Goal: Task Accomplishment & Management: Manage account settings

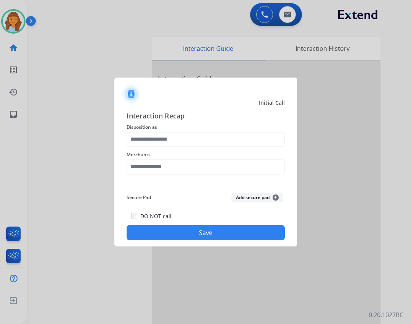
click at [163, 175] on div "Merchants" at bounding box center [206, 162] width 158 height 31
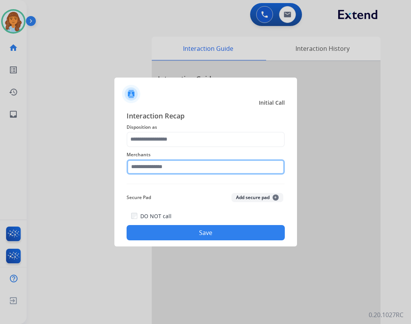
click at [161, 166] on input "text" at bounding box center [206, 166] width 158 height 15
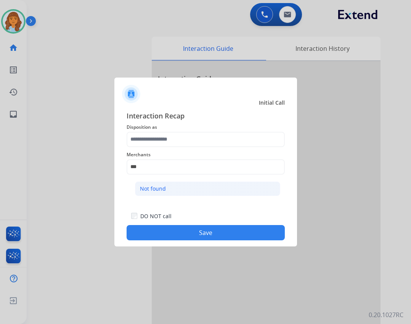
drag, startPoint x: 182, startPoint y: 188, endPoint x: 204, endPoint y: 120, distance: 72.0
click at [183, 188] on li "Not found" at bounding box center [207, 188] width 145 height 14
type input "*********"
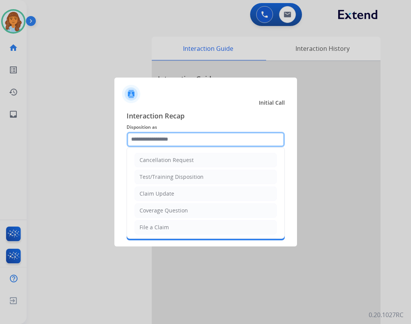
click at [193, 138] on input "text" at bounding box center [206, 139] width 158 height 15
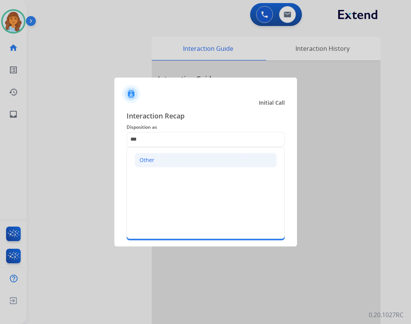
click at [176, 155] on li "Other" at bounding box center [206, 160] width 142 height 14
type input "*****"
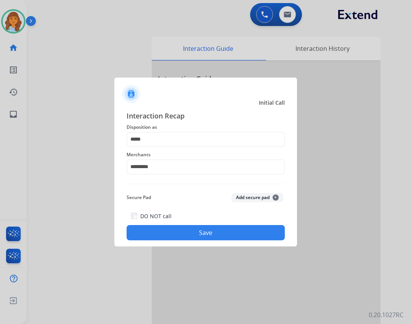
click at [205, 233] on button "Save" at bounding box center [206, 232] width 158 height 15
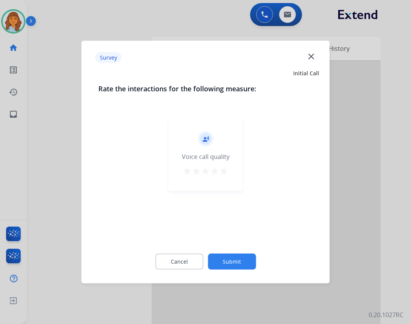
click at [233, 264] on button "Submit" at bounding box center [232, 261] width 48 height 16
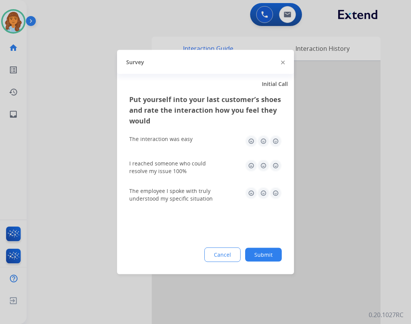
click at [257, 256] on button "Submit" at bounding box center [263, 255] width 37 height 14
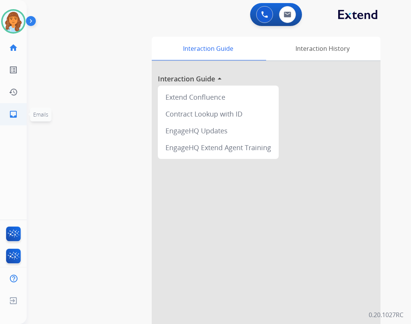
click at [10, 110] on mat-icon "inbox" at bounding box center [13, 113] width 9 height 9
select select "**********"
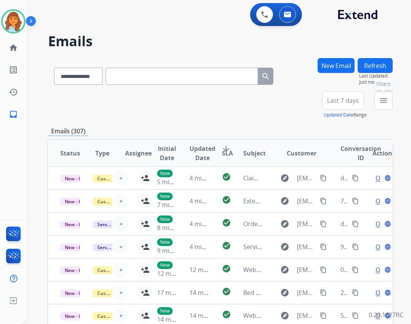
click at [390, 98] on button "menu Filters" at bounding box center [384, 100] width 18 height 18
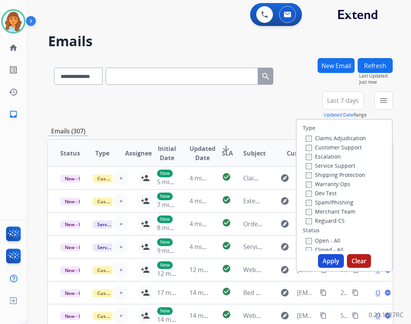
click at [317, 244] on div "Open - All" at bounding box center [346, 239] width 80 height 9
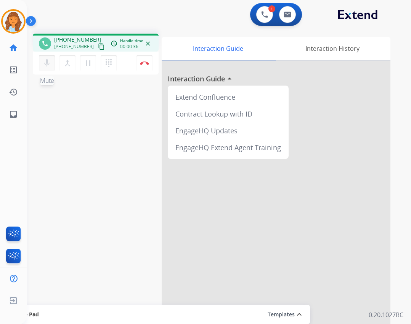
click at [49, 65] on mat-icon "mic" at bounding box center [46, 62] width 9 height 9
click at [50, 65] on mat-icon "mic_off" at bounding box center [46, 62] width 9 height 9
click at [152, 134] on div "phone +18053418787 +18053418787 content_copy access_time Call metrics Queue 00:…" at bounding box center [210, 186] width 366 height 318
click at [198, 254] on div at bounding box center [276, 203] width 229 height 285
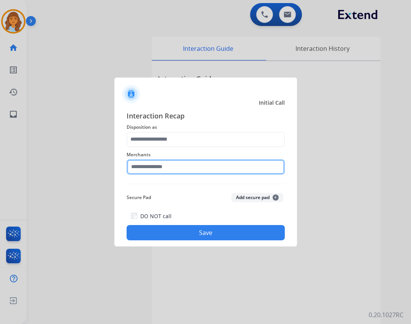
click at [178, 167] on input "text" at bounding box center [206, 166] width 158 height 15
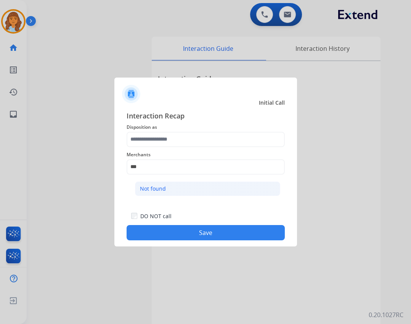
click at [152, 189] on div "Not found" at bounding box center [153, 189] width 26 height 8
type input "*********"
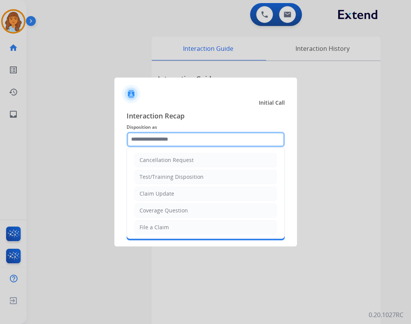
drag, startPoint x: 166, startPoint y: 138, endPoint x: 168, endPoint y: 143, distance: 5.0
click at [168, 142] on input "text" at bounding box center [206, 139] width 158 height 15
click at [143, 135] on input "text" at bounding box center [206, 139] width 158 height 15
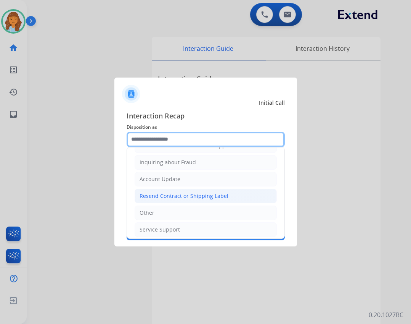
scroll to position [119, 0]
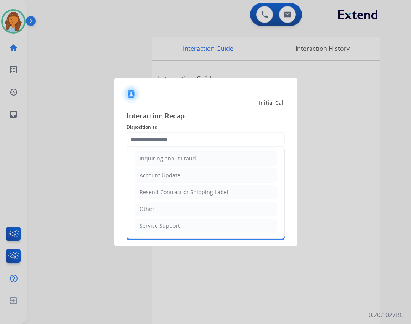
click at [180, 216] on ul "Cancellation Request Test/Training Disposition Claim Update Coverage Question F…" at bounding box center [206, 133] width 158 height 210
click at [180, 213] on li "Other" at bounding box center [206, 208] width 142 height 14
type input "*****"
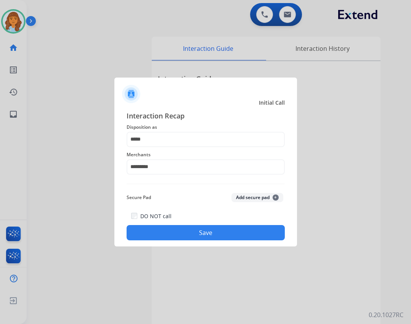
click at [217, 232] on button "Save" at bounding box center [206, 232] width 158 height 15
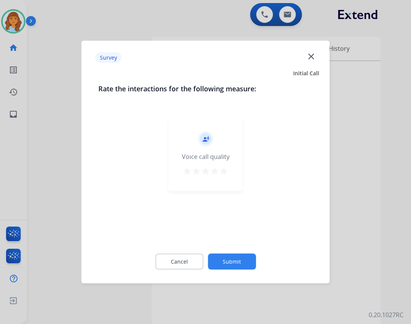
click at [221, 259] on button "Submit" at bounding box center [232, 261] width 48 height 16
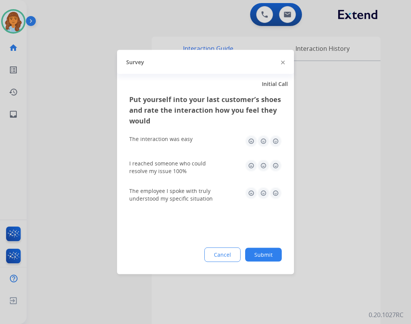
click at [263, 254] on button "Submit" at bounding box center [263, 255] width 37 height 14
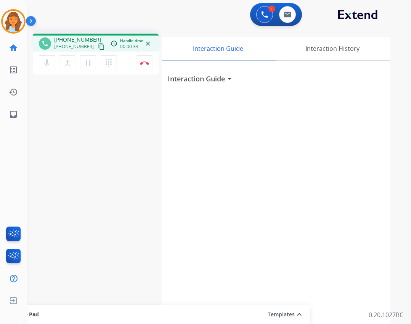
click at [98, 45] on mat-icon "content_copy" at bounding box center [101, 46] width 7 height 7
click at [150, 63] on button "Disconnect" at bounding box center [145, 63] width 16 height 16
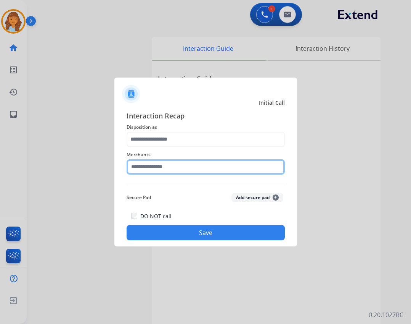
click at [172, 162] on input "text" at bounding box center [206, 166] width 158 height 15
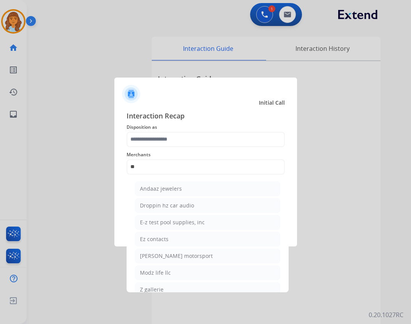
click at [180, 288] on li "Z gallerie" at bounding box center [207, 289] width 145 height 14
type input "**********"
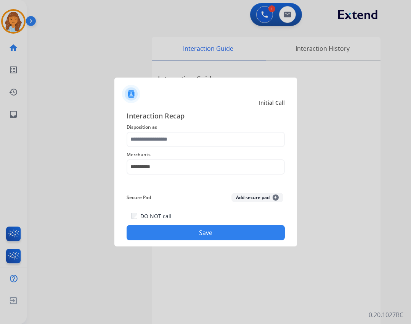
click at [172, 128] on span "Disposition as" at bounding box center [206, 126] width 158 height 9
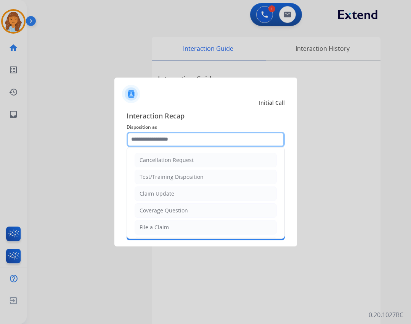
click at [175, 139] on input "text" at bounding box center [206, 139] width 158 height 15
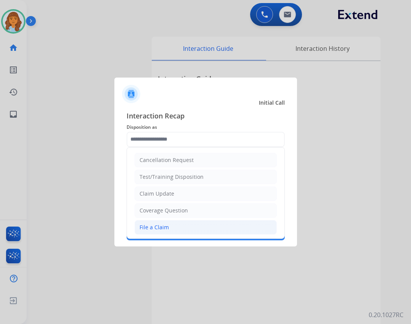
click at [173, 221] on li "File a Claim" at bounding box center [206, 227] width 142 height 14
type input "**********"
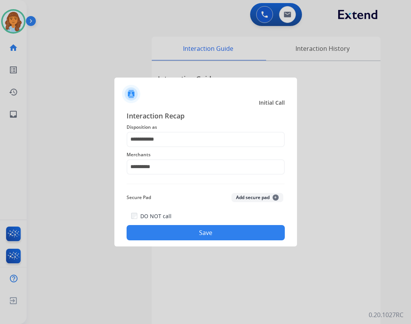
click at [208, 233] on button "Save" at bounding box center [206, 232] width 158 height 15
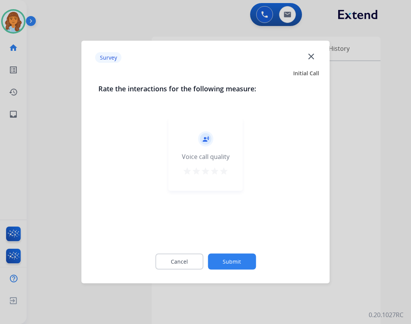
click at [228, 264] on button "Submit" at bounding box center [232, 261] width 48 height 16
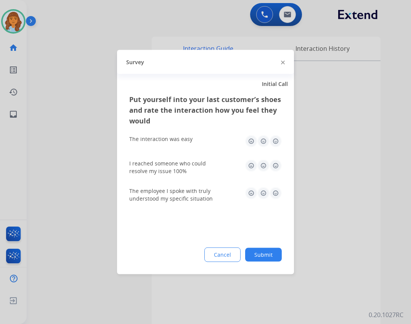
click at [279, 250] on button "Submit" at bounding box center [263, 255] width 37 height 14
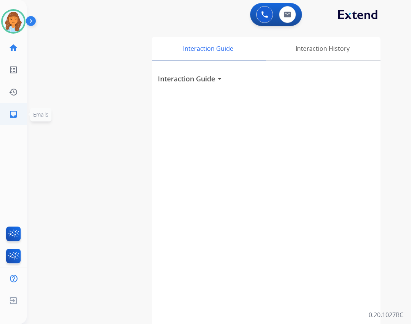
click at [12, 112] on mat-icon "inbox" at bounding box center [13, 113] width 9 height 9
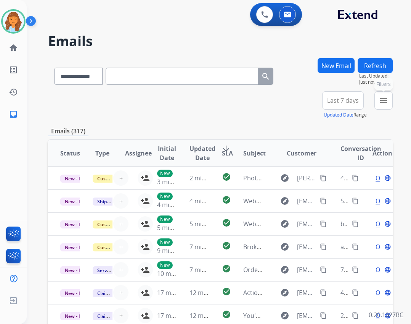
click at [388, 103] on mat-icon "menu" at bounding box center [383, 100] width 9 height 9
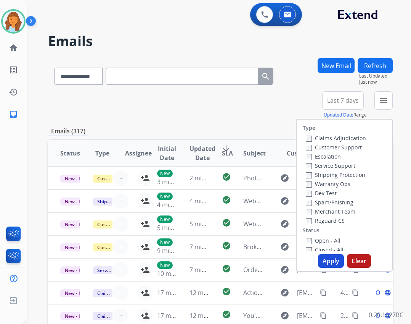
click at [321, 241] on label "Open - All" at bounding box center [323, 240] width 35 height 7
click at [325, 70] on button "New Email" at bounding box center [336, 65] width 37 height 15
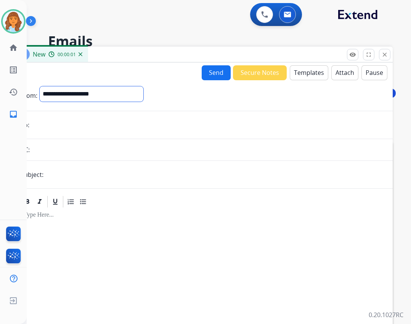
click at [104, 92] on select "**********" at bounding box center [92, 93] width 104 height 15
select select "**********"
click at [40, 86] on select "**********" at bounding box center [92, 93] width 104 height 15
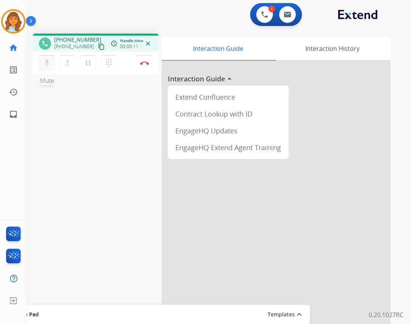
click at [43, 63] on mat-icon "mic" at bounding box center [46, 62] width 9 height 9
click at [16, 120] on link "inbox Emails" at bounding box center [13, 113] width 21 height 21
select select "**********"
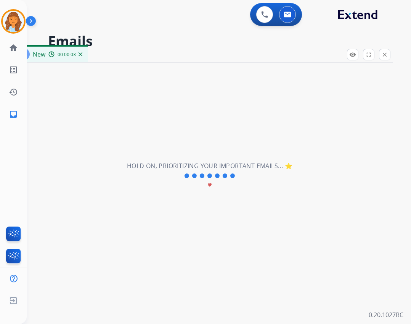
select select "**********"
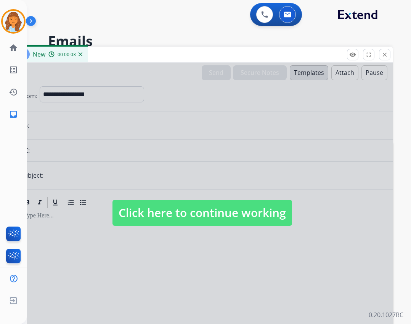
click at [136, 208] on span "Click here to continue working" at bounding box center [203, 213] width 180 height 26
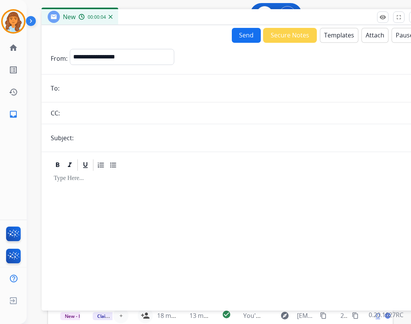
drag, startPoint x: 198, startPoint y: 58, endPoint x: 228, endPoint y: 21, distance: 48.0
click at [228, 21] on div "New 00:00:04" at bounding box center [233, 17] width 382 height 16
click at [326, 36] on button "Templates" at bounding box center [339, 35] width 39 height 15
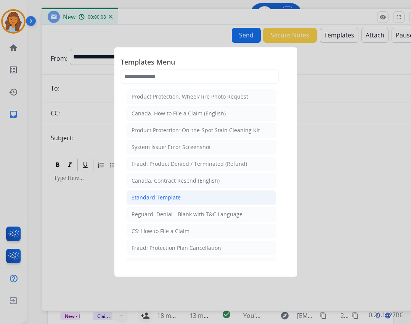
click at [171, 202] on li "Standard Template" at bounding box center [202, 197] width 150 height 14
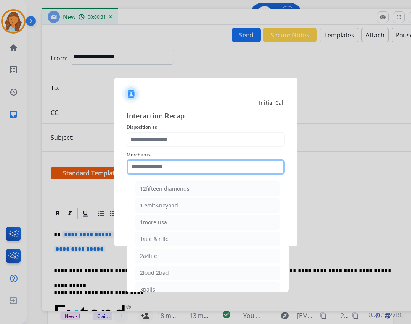
click at [192, 169] on input "text" at bounding box center [206, 166] width 158 height 15
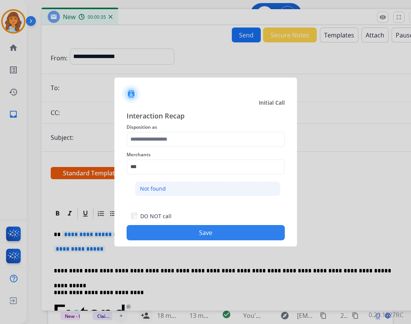
click at [156, 184] on li "Not found" at bounding box center [207, 188] width 145 height 14
type input "*********"
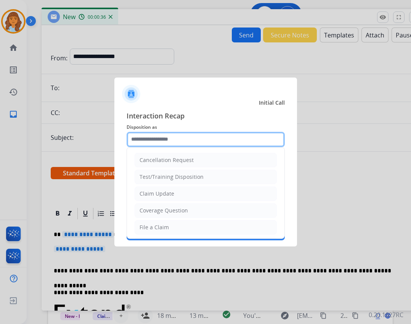
click at [163, 132] on input "text" at bounding box center [206, 139] width 158 height 15
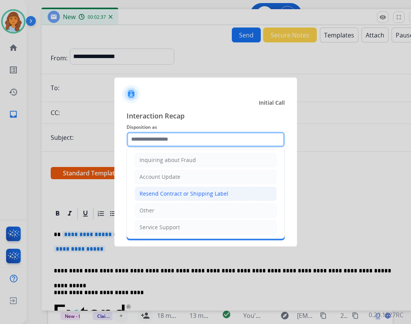
scroll to position [119, 0]
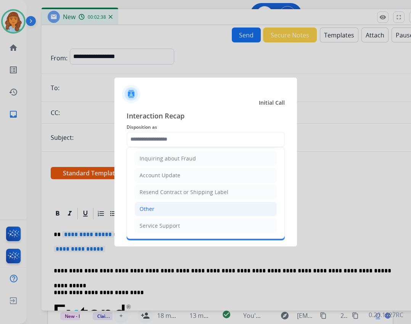
click at [200, 209] on li "Other" at bounding box center [206, 208] width 142 height 14
type input "*****"
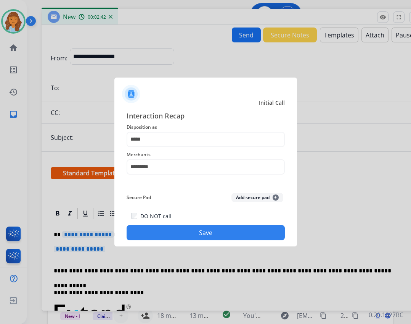
click at [186, 225] on div "DO NOT call Save" at bounding box center [206, 225] width 158 height 29
click at [198, 236] on button "Save" at bounding box center [206, 232] width 158 height 15
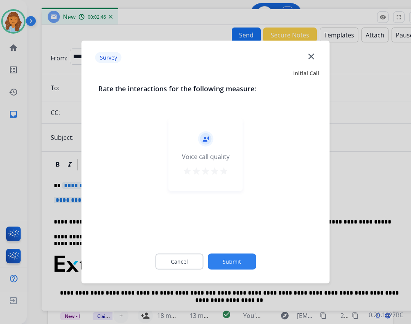
click at [228, 254] on button "Submit" at bounding box center [232, 261] width 48 height 16
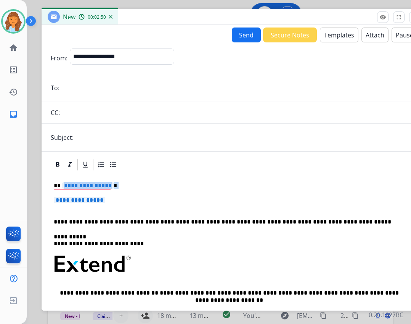
drag, startPoint x: 62, startPoint y: 184, endPoint x: 104, endPoint y: 199, distance: 44.2
click at [104, 199] on div "**********" at bounding box center [232, 281] width 363 height 221
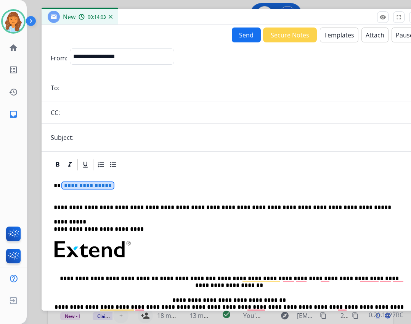
click at [82, 186] on span "**********" at bounding box center [88, 185] width 52 height 6
drag, startPoint x: 81, startPoint y: 186, endPoint x: 76, endPoint y: 182, distance: 6.3
click at [76, 182] on span "**********" at bounding box center [88, 185] width 52 height 6
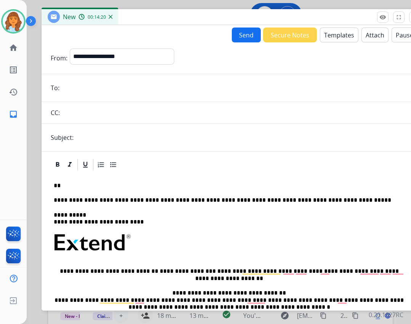
click at [69, 189] on p "**" at bounding box center [229, 185] width 351 height 7
click at [70, 185] on p "**" at bounding box center [229, 185] width 351 height 7
click at [72, 185] on p "**" at bounding box center [229, 185] width 351 height 7
click at [202, 185] on p "**" at bounding box center [229, 185] width 351 height 7
click at [106, 186] on p "**" at bounding box center [229, 185] width 351 height 7
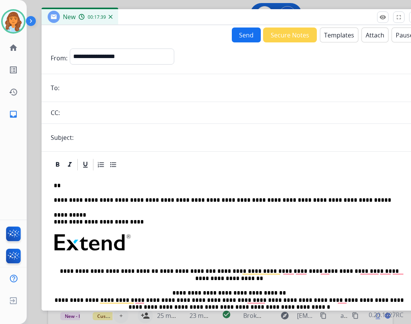
click at [256, 93] on input "email" at bounding box center [238, 87] width 352 height 15
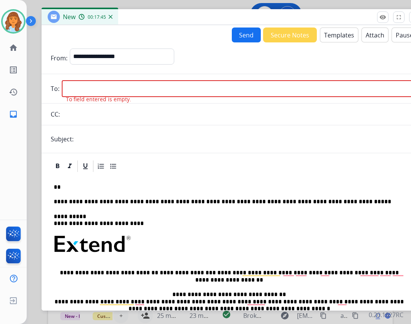
click at [74, 89] on input "email" at bounding box center [238, 88] width 352 height 17
paste input "**********"
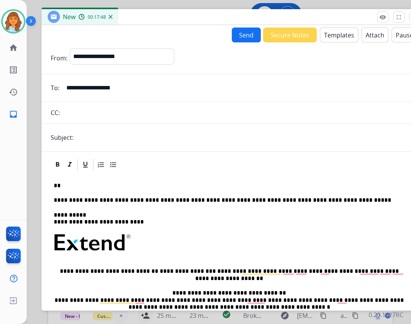
type input "**********"
click at [94, 134] on input "text" at bounding box center [245, 137] width 338 height 15
type input "**********"
click at [113, 179] on div "**********" at bounding box center [232, 270] width 363 height 199
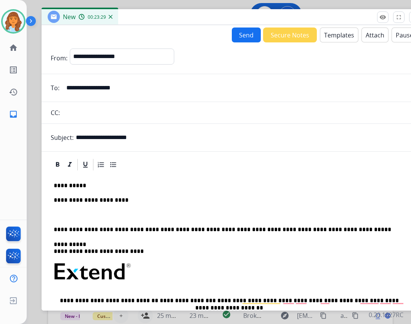
click at [93, 90] on input "**********" at bounding box center [238, 87] width 352 height 15
click at [149, 212] on p "To enrich screen reader interactions, please activate Accessibility in Grammarl…" at bounding box center [229, 214] width 351 height 7
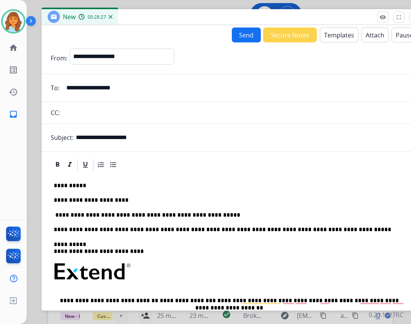
click at [247, 37] on button "Send" at bounding box center [246, 34] width 29 height 15
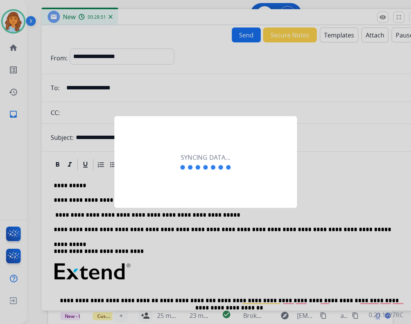
click at [349, 178] on div at bounding box center [205, 162] width 411 height 324
click at [227, 179] on div "Syncing data..." at bounding box center [205, 162] width 183 height 92
click at [233, 171] on div "Syncing data..." at bounding box center [205, 162] width 183 height 92
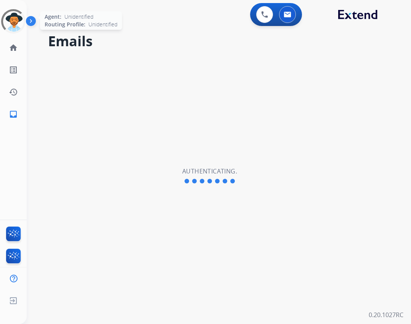
click at [24, 26] on div at bounding box center [13, 21] width 24 height 24
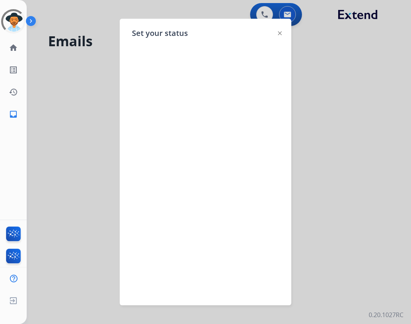
select select "**********"
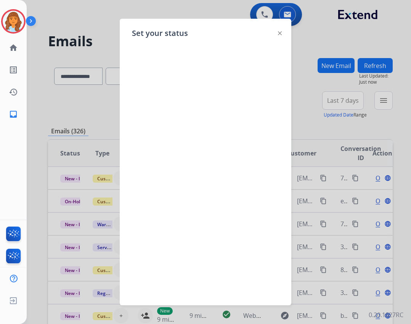
click at [278, 33] on img at bounding box center [280, 33] width 4 height 4
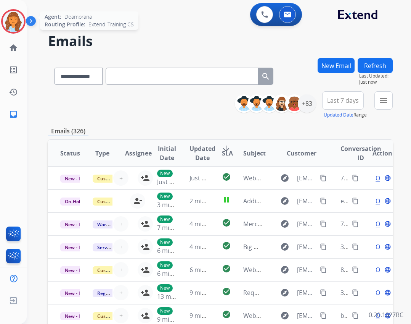
click at [5, 26] on img at bounding box center [13, 21] width 21 height 21
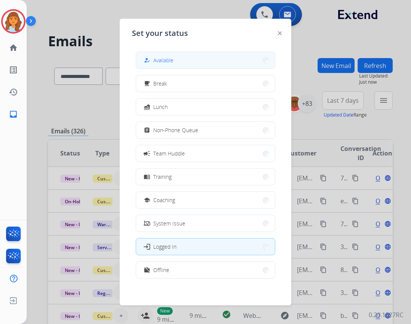
click at [171, 55] on button "how_to_reg Available" at bounding box center [205, 60] width 139 height 16
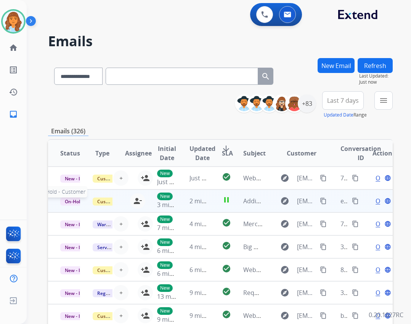
click at [70, 202] on span "On-Hold - Customer" at bounding box center [86, 201] width 53 height 8
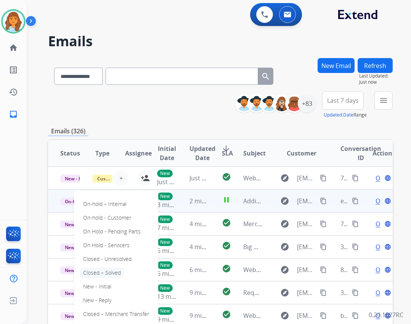
click at [108, 269] on p "Closed – Solved" at bounding box center [102, 272] width 44 height 11
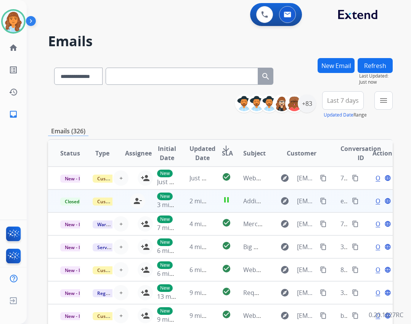
click at [358, 67] on div "Refresh Last Updated: Just now" at bounding box center [375, 71] width 35 height 27
click at [368, 63] on button "Refresh" at bounding box center [375, 65] width 35 height 15
click at [385, 100] on mat-icon "menu" at bounding box center [383, 100] width 9 height 9
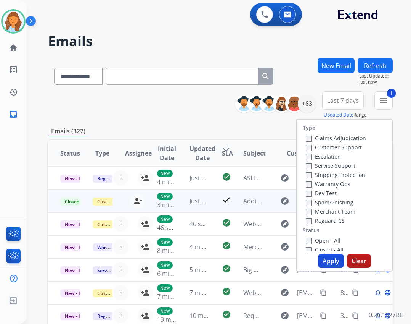
click at [331, 176] on label "Shipping Protection" at bounding box center [336, 174] width 60 height 7
click at [333, 148] on label "Customer Support" at bounding box center [334, 146] width 56 height 7
click at [310, 238] on label "Open - All" at bounding box center [323, 240] width 35 height 7
click at [321, 258] on button "Apply" at bounding box center [331, 261] width 26 height 14
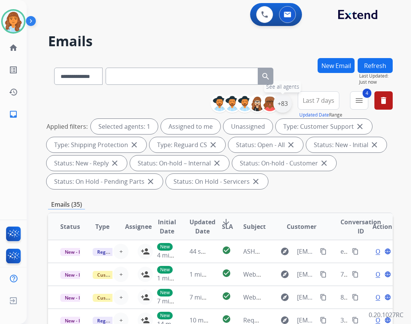
click at [286, 106] on div "+83" at bounding box center [283, 103] width 18 height 18
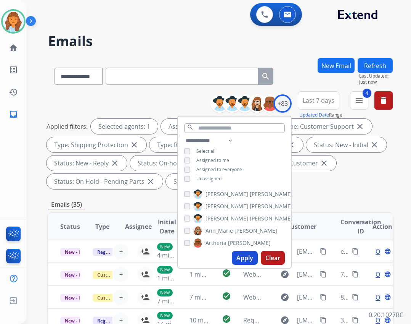
click at [192, 179] on div "Unassigned" at bounding box center [202, 178] width 37 height 6
click at [233, 258] on button "Apply" at bounding box center [245, 258] width 26 height 14
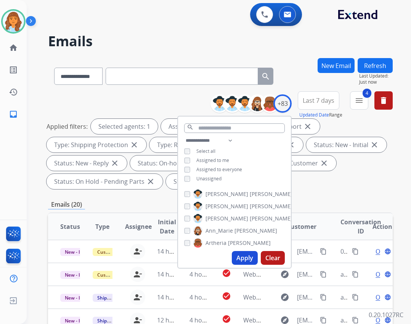
click at [344, 174] on div "Applied filters: Selected agents: 1 Assigned to me Type: Customer Support close…" at bounding box center [219, 154] width 345 height 70
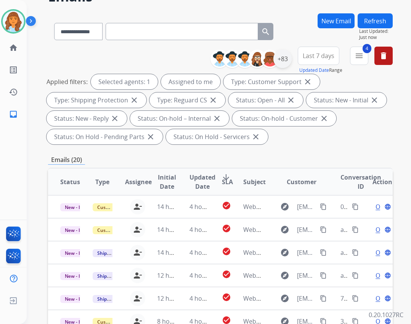
scroll to position [31, 0]
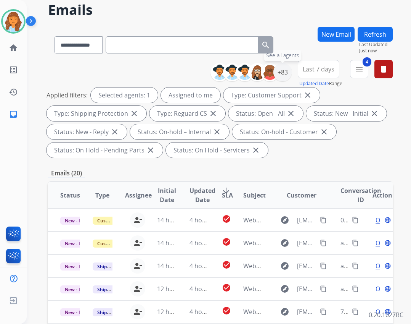
drag, startPoint x: 285, startPoint y: 77, endPoint x: 290, endPoint y: 77, distance: 5.7
click at [285, 77] on div "+83" at bounding box center [283, 72] width 18 height 18
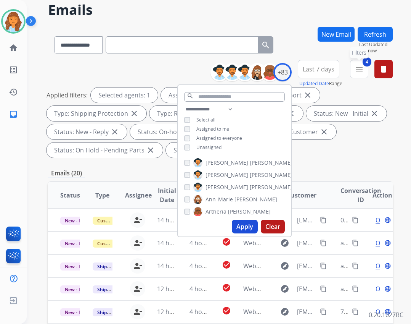
click at [356, 68] on button "4 menu Filters" at bounding box center [359, 69] width 18 height 18
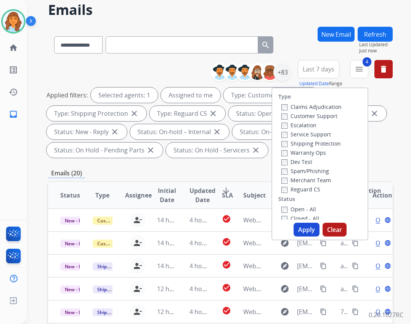
click at [303, 229] on button "Apply" at bounding box center [307, 229] width 26 height 14
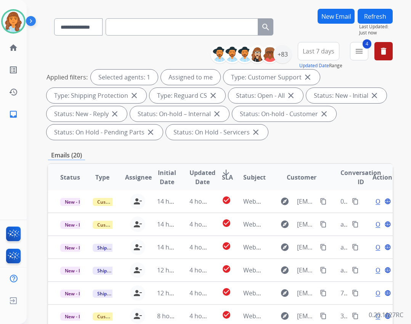
scroll to position [184, 0]
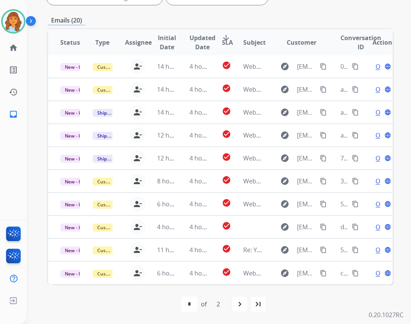
click at [235, 300] on div "navigate_next" at bounding box center [240, 303] width 17 height 17
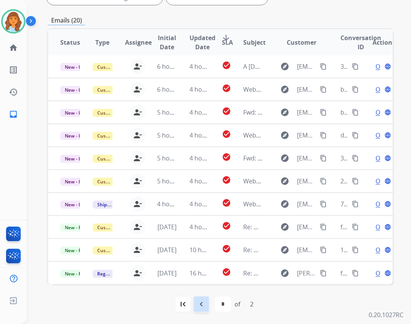
click at [205, 305] on mat-icon "navigate_before" at bounding box center [201, 303] width 9 height 9
select select "*"
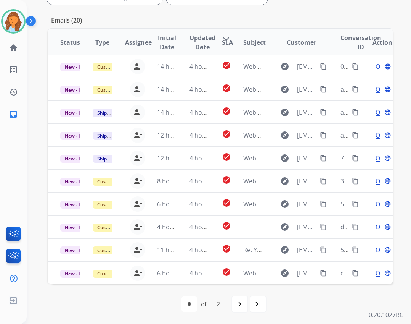
scroll to position [0, 0]
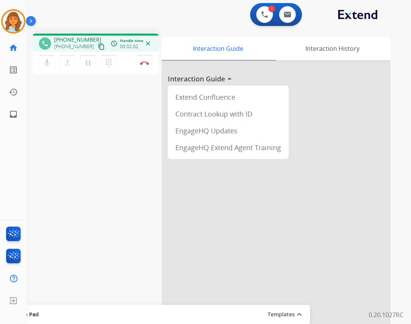
click at [98, 45] on mat-icon "content_copy" at bounding box center [101, 46] width 7 height 7
click at [21, 117] on link "inbox Emails" at bounding box center [13, 113] width 21 height 21
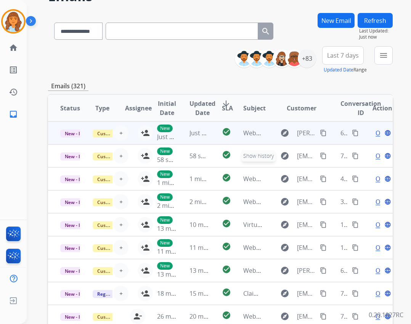
scroll to position [34, 0]
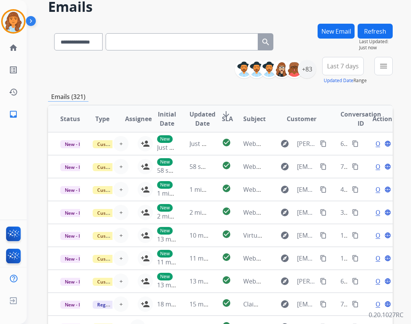
click at [374, 69] on div "**********" at bounding box center [317, 70] width 152 height 27
click at [383, 67] on mat-icon "menu" at bounding box center [383, 65] width 9 height 9
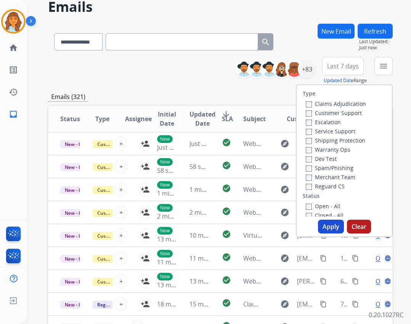
click at [301, 43] on div "**********" at bounding box center [220, 40] width 345 height 33
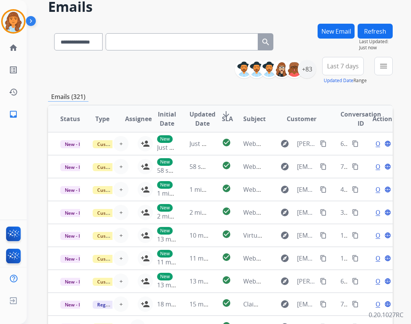
click at [378, 31] on button "Refresh" at bounding box center [375, 31] width 35 height 15
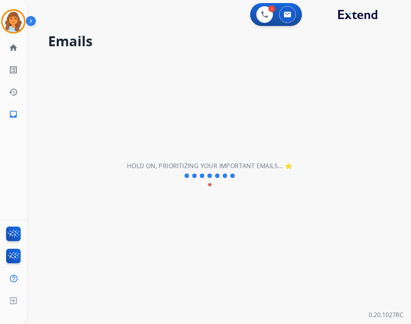
scroll to position [0, 0]
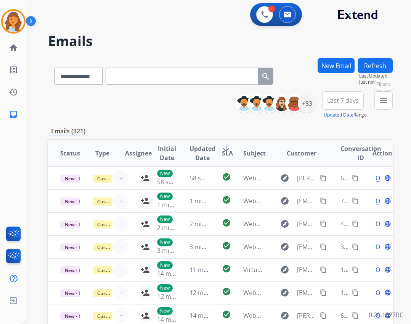
click at [383, 97] on mat-icon "menu" at bounding box center [383, 100] width 9 height 9
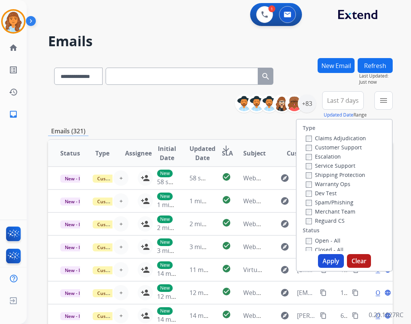
click at [261, 130] on div "Emails (321)" at bounding box center [220, 131] width 345 height 10
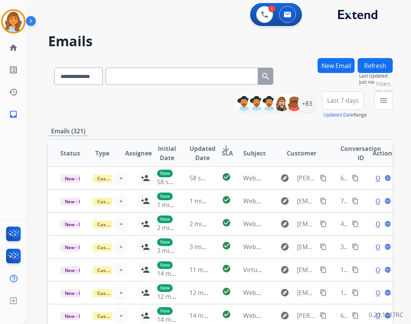
click at [385, 100] on mat-icon "menu" at bounding box center [383, 100] width 9 height 9
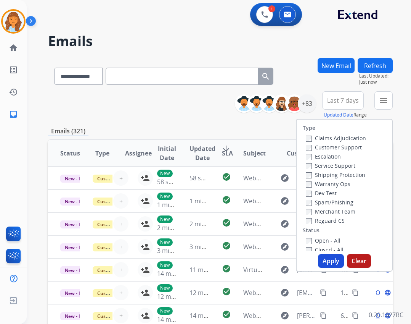
click at [369, 67] on button "Refresh" at bounding box center [375, 65] width 35 height 15
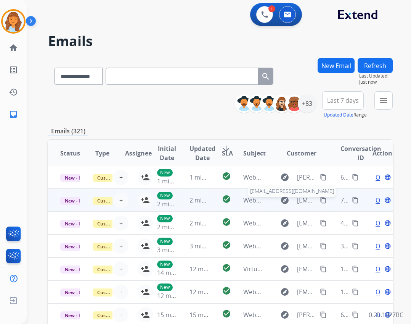
scroll to position [111, 0]
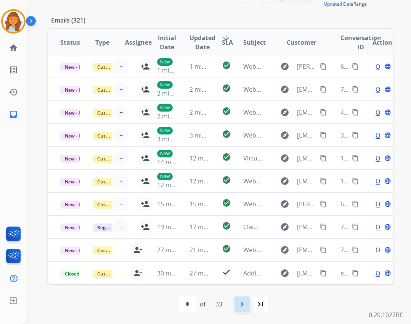
click at [246, 302] on mat-icon "navigate_next" at bounding box center [242, 303] width 9 height 9
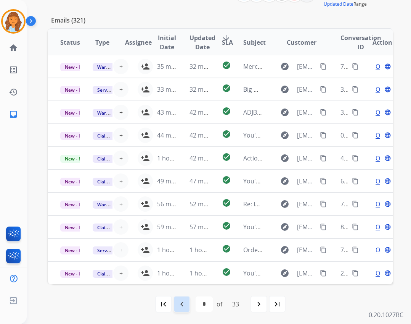
click at [178, 305] on mat-icon "navigate_before" at bounding box center [181, 303] width 9 height 9
select select "*"
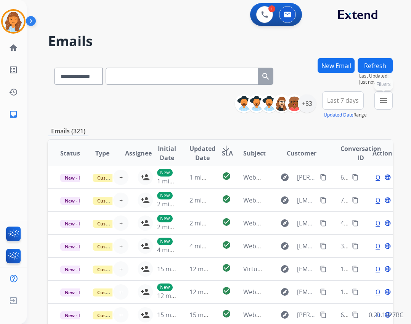
click at [388, 101] on mat-icon "menu" at bounding box center [383, 100] width 9 height 9
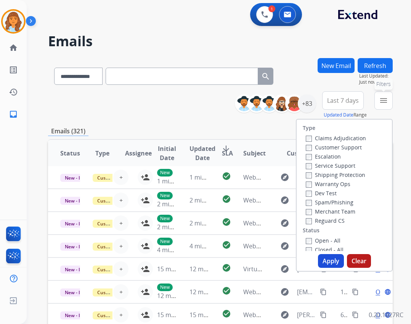
click at [384, 101] on mat-icon "menu" at bounding box center [383, 100] width 9 height 9
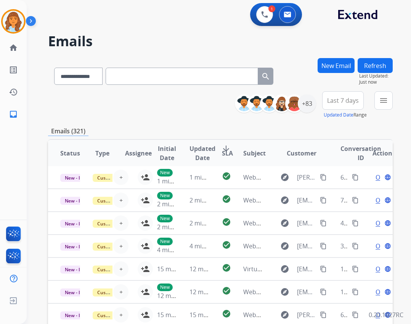
click at [201, 75] on input "text" at bounding box center [182, 76] width 153 height 17
click at [333, 62] on button "New Email" at bounding box center [336, 65] width 37 height 15
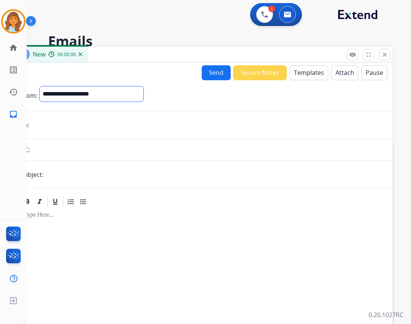
click at [56, 93] on select "**********" at bounding box center [92, 93] width 104 height 15
click at [174, 47] on div "New 00:00:11" at bounding box center [202, 55] width 382 height 16
click at [382, 58] on button "close Close" at bounding box center [384, 54] width 11 height 11
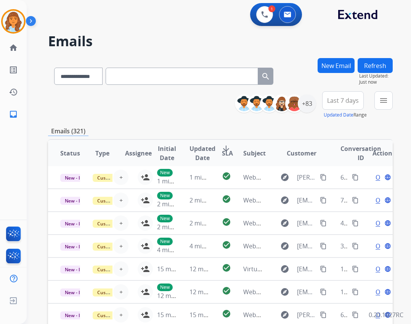
click at [374, 68] on button "Refresh" at bounding box center [375, 65] width 35 height 15
click at [211, 75] on input "text" at bounding box center [182, 76] width 153 height 17
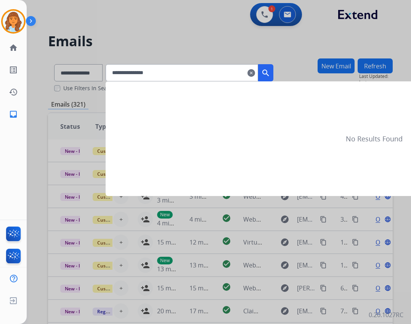
type input "**********"
click at [255, 76] on mat-icon "clear" at bounding box center [252, 72] width 8 height 9
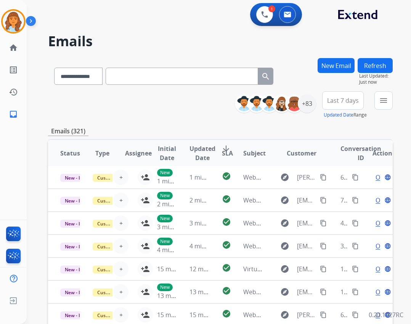
paste input "**********"
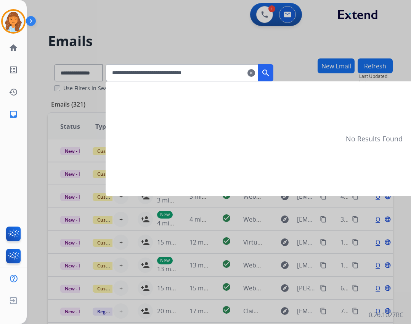
type input "**********"
click at [270, 73] on mat-icon "search" at bounding box center [265, 72] width 9 height 9
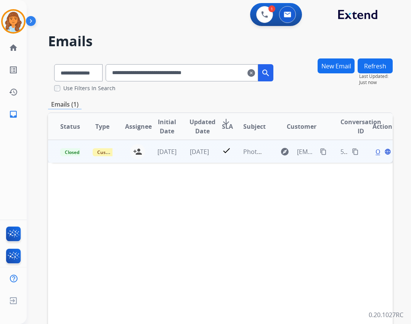
click at [264, 152] on td "explore [EMAIL_ADDRESS][DOMAIN_NAME] content_copy" at bounding box center [296, 151] width 65 height 23
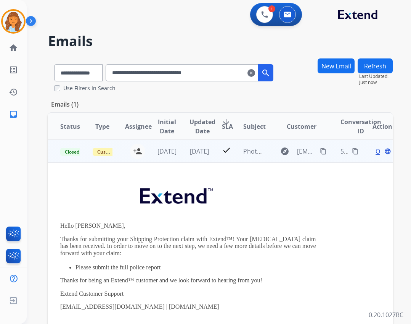
click at [376, 152] on span "Open" at bounding box center [384, 151] width 16 height 9
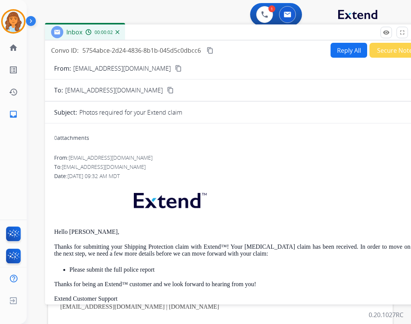
drag, startPoint x: 211, startPoint y: 54, endPoint x: 244, endPoint y: 32, distance: 39.2
click at [244, 32] on div "Inbox 00:00:02" at bounding box center [236, 32] width 382 height 16
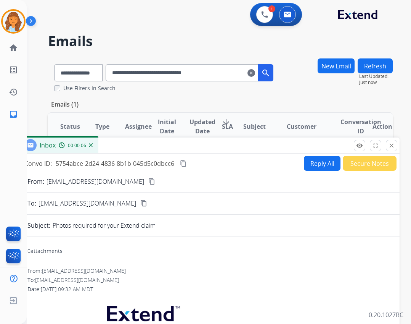
drag, startPoint x: 264, startPoint y: 34, endPoint x: 237, endPoint y: 147, distance: 116.0
click at [237, 147] on div "Inbox 00:00:06" at bounding box center [209, 145] width 382 height 16
click at [391, 148] on mat-icon "close" at bounding box center [391, 145] width 7 height 7
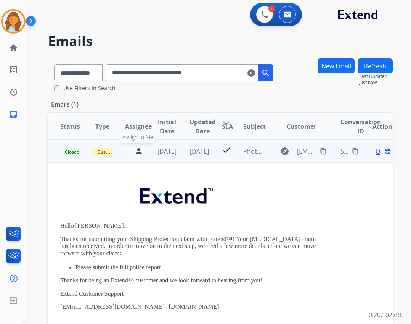
click at [142, 151] on button "person_add Assign to Me" at bounding box center [137, 150] width 15 height 15
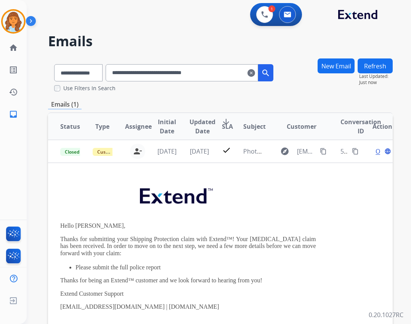
click at [383, 68] on button "Refresh" at bounding box center [375, 65] width 35 height 15
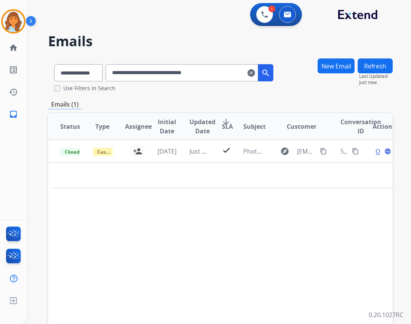
click at [264, 74] on div "**********" at bounding box center [190, 72] width 168 height 17
click at [255, 74] on mat-icon "clear" at bounding box center [252, 72] width 8 height 9
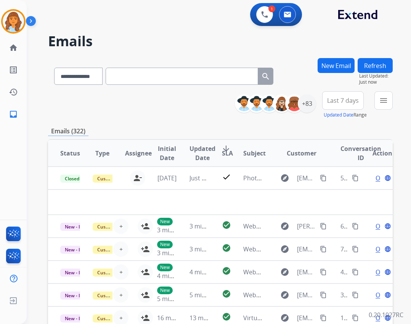
click at [374, 62] on button "Refresh" at bounding box center [375, 65] width 35 height 15
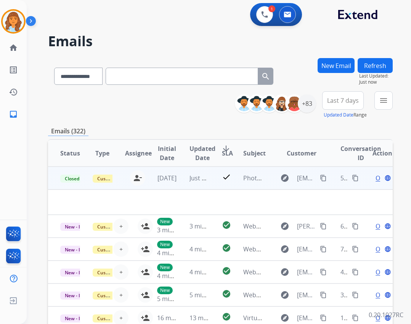
click at [182, 175] on td "Just now" at bounding box center [193, 177] width 32 height 23
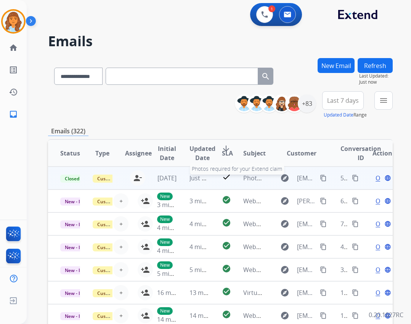
click at [253, 182] on span "Photos required for your Extend claim" at bounding box center [298, 178] width 110 height 8
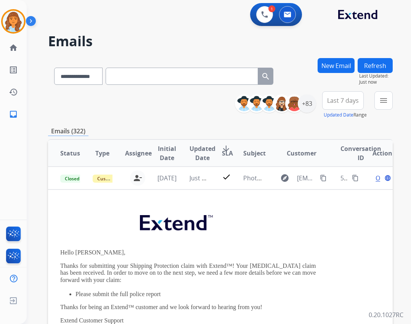
click at [333, 70] on button "New Email" at bounding box center [336, 65] width 37 height 15
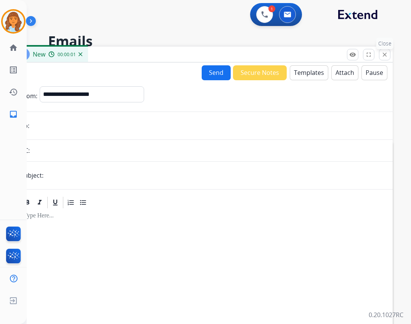
click at [380, 54] on button "close Close" at bounding box center [384, 54] width 11 height 11
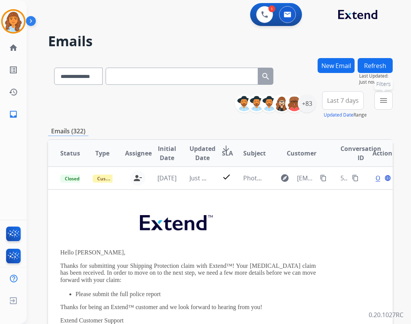
click at [379, 100] on mat-icon "menu" at bounding box center [383, 100] width 9 height 9
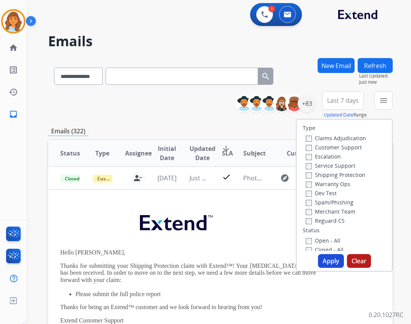
click at [327, 243] on label "Open - All" at bounding box center [323, 240] width 35 height 7
click at [327, 218] on label "Reguard CS" at bounding box center [325, 220] width 39 height 7
click at [333, 172] on label "Shipping Protection" at bounding box center [336, 174] width 60 height 7
click at [331, 150] on label "Customer Support" at bounding box center [334, 146] width 56 height 7
drag, startPoint x: 335, startPoint y: 256, endPoint x: 318, endPoint y: 212, distance: 47.5
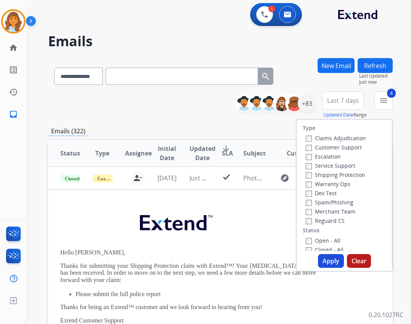
click at [334, 255] on button "Apply" at bounding box center [331, 261] width 26 height 14
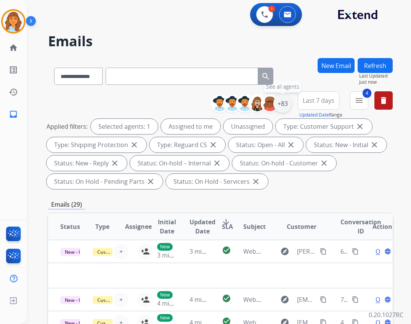
click at [286, 102] on div "+83" at bounding box center [283, 103] width 18 height 18
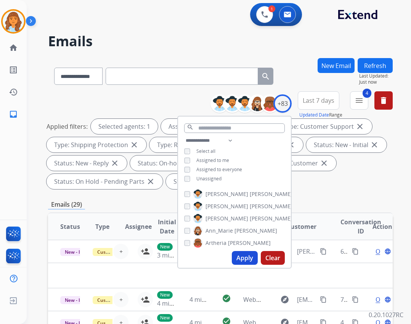
click at [217, 179] on span "Unassigned" at bounding box center [208, 178] width 25 height 6
click at [238, 254] on button "Apply" at bounding box center [245, 258] width 26 height 14
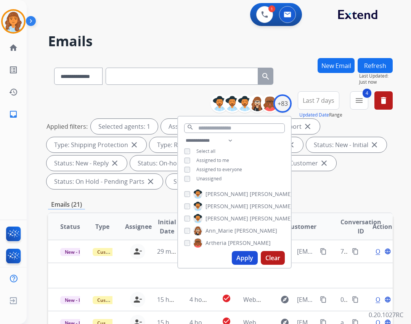
click at [329, 185] on div "Applied filters: Selected agents: 1 Assigned to me Type: Customer Support close…" at bounding box center [219, 154] width 345 height 70
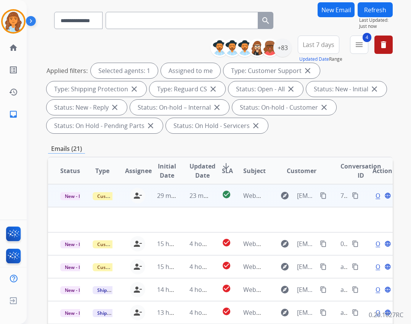
scroll to position [76, 0]
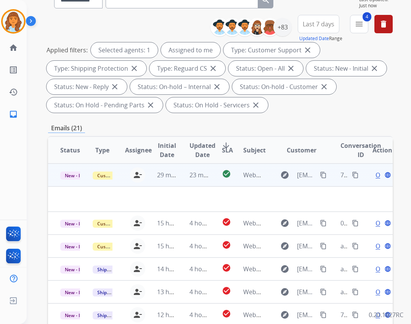
click at [259, 178] on span "Webform from [EMAIL_ADDRESS][DOMAIN_NAME] on [DATE]" at bounding box center [329, 175] width 173 height 8
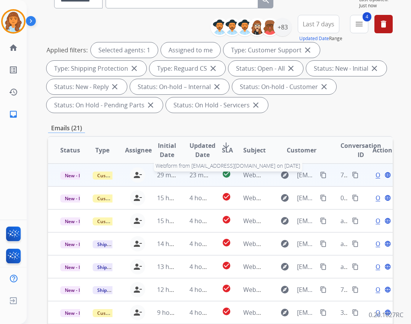
click at [259, 178] on span "Webform from [EMAIL_ADDRESS][DOMAIN_NAME] on [DATE]" at bounding box center [329, 175] width 173 height 8
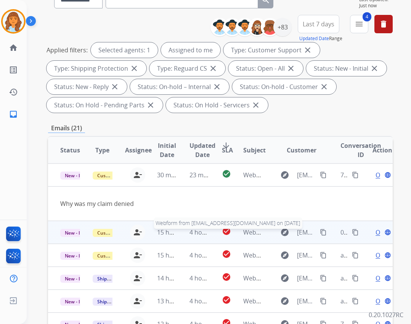
click at [251, 230] on span "Webform from [EMAIL_ADDRESS][DOMAIN_NAME] on [DATE]" at bounding box center [329, 232] width 173 height 8
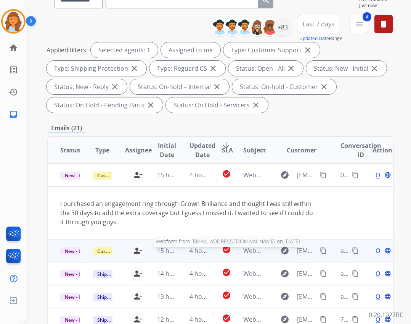
click at [251, 248] on span "Webform from [EMAIL_ADDRESS][DOMAIN_NAME] on [DATE]" at bounding box center [329, 250] width 173 height 8
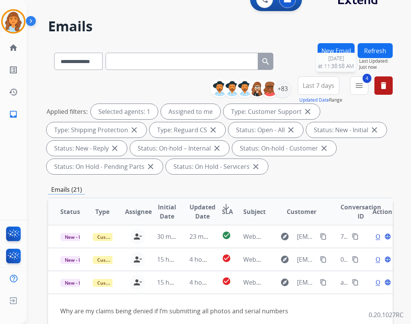
scroll to position [0, 0]
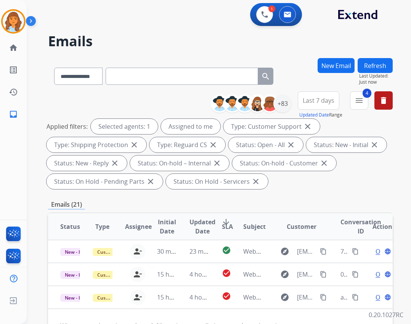
click at [375, 60] on button "Refresh" at bounding box center [375, 65] width 35 height 15
click at [282, 111] on div "+83" at bounding box center [283, 103] width 18 height 18
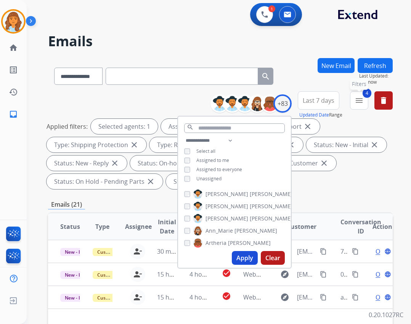
drag, startPoint x: 359, startPoint y: 98, endPoint x: 353, endPoint y: 106, distance: 10.4
click at [359, 98] on mat-icon "menu" at bounding box center [359, 100] width 9 height 9
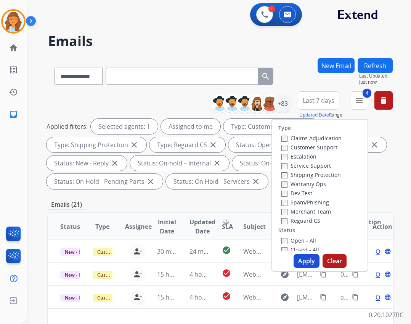
drag, startPoint x: 307, startPoint y: 261, endPoint x: 304, endPoint y: 249, distance: 13.0
click at [306, 261] on button "Apply" at bounding box center [307, 261] width 26 height 14
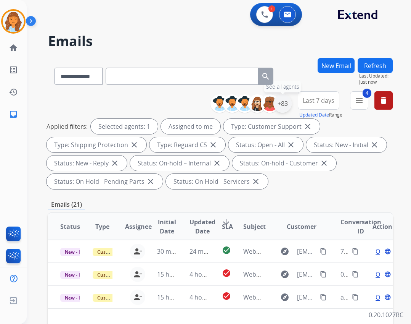
click at [281, 108] on div "+83" at bounding box center [283, 103] width 18 height 18
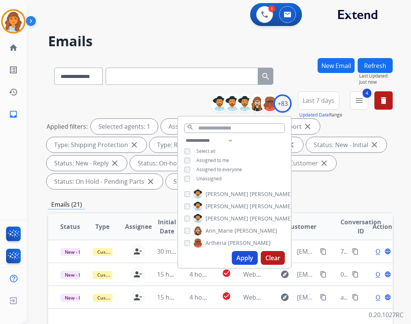
drag, startPoint x: 210, startPoint y: 177, endPoint x: 232, endPoint y: 198, distance: 29.4
click at [211, 178] on span "Unassigned" at bounding box center [208, 178] width 25 height 6
click at [238, 262] on button "Apply" at bounding box center [245, 258] width 26 height 14
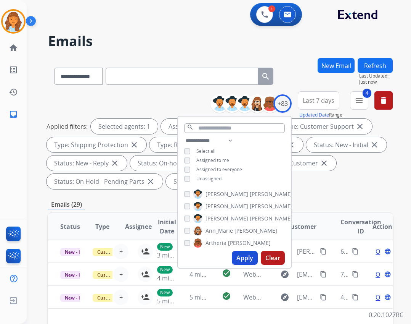
click at [325, 194] on div "**********" at bounding box center [220, 282] width 345 height 449
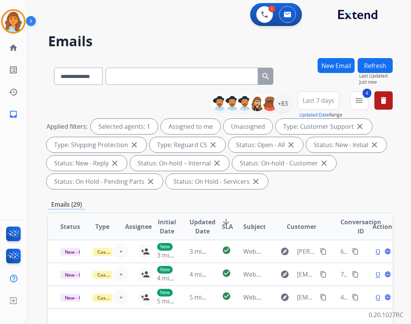
scroll to position [184, 0]
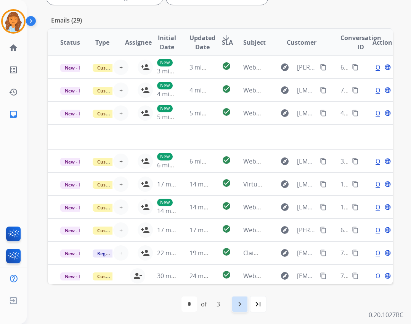
click at [243, 305] on mat-icon "navigate_next" at bounding box center [239, 303] width 9 height 9
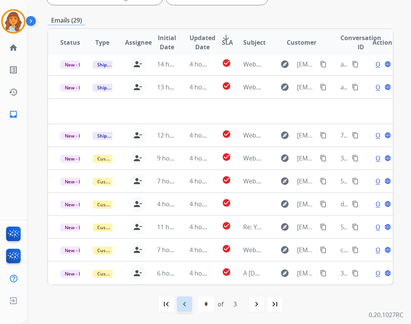
click at [187, 304] on mat-icon "navigate_before" at bounding box center [184, 303] width 9 height 9
select select "*"
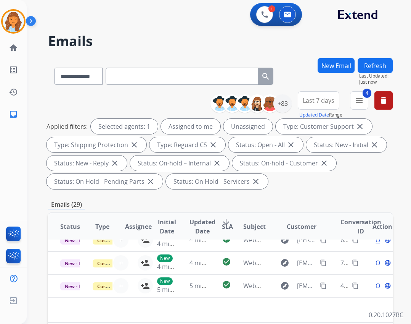
scroll to position [0, 0]
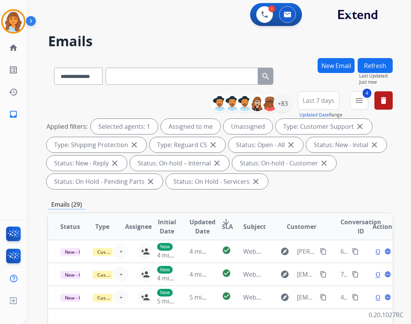
click at [367, 64] on button "Refresh" at bounding box center [375, 65] width 35 height 15
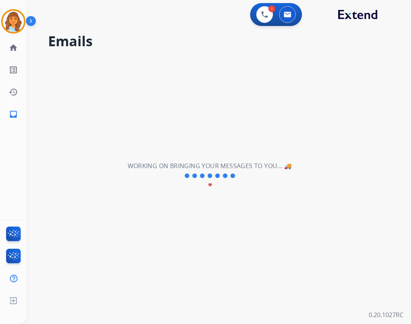
click at [367, 65] on div "**********" at bounding box center [210, 175] width 366 height 296
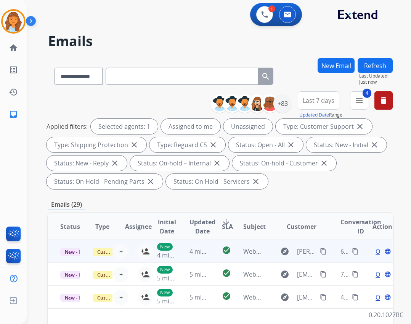
click at [231, 248] on td "Webform from [PERSON_NAME][EMAIL_ADDRESS][DOMAIN_NAME] on [DATE]" at bounding box center [247, 251] width 32 height 23
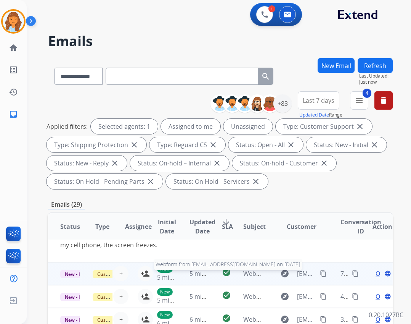
click at [248, 271] on span "Webform from [EMAIL_ADDRESS][DOMAIN_NAME] on [DATE]" at bounding box center [329, 273] width 173 height 8
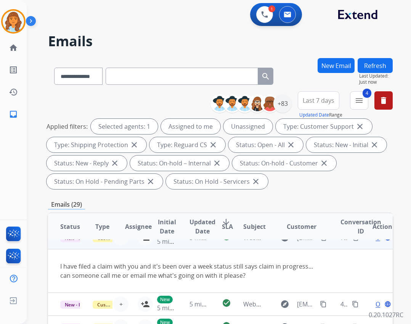
scroll to position [44, 0]
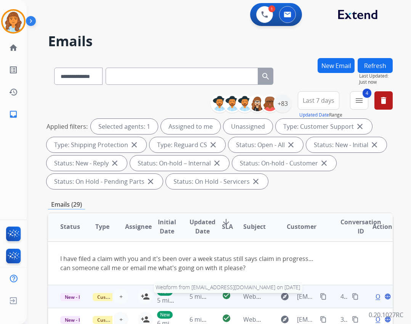
click at [243, 295] on span "Webform from [EMAIL_ADDRESS][DOMAIN_NAME] on [DATE]" at bounding box center [329, 296] width 173 height 8
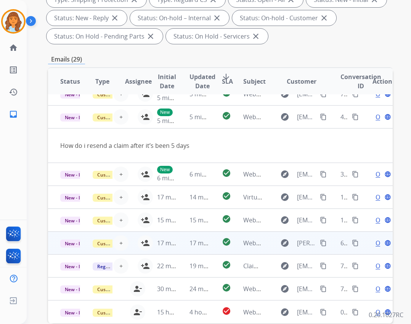
scroll to position [153, 0]
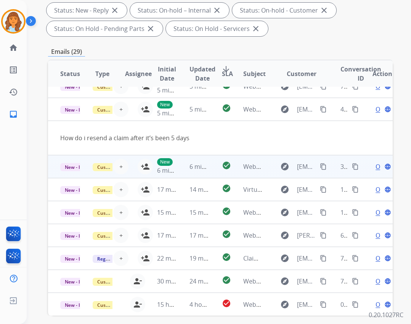
click at [252, 168] on span "Webform from [EMAIL_ADDRESS][DOMAIN_NAME] on [DATE]" at bounding box center [329, 166] width 173 height 8
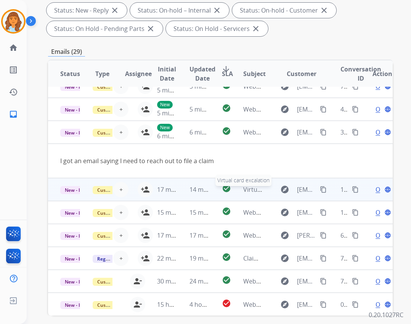
click at [256, 192] on span "Virtual card excalation" at bounding box center [275, 189] width 64 height 8
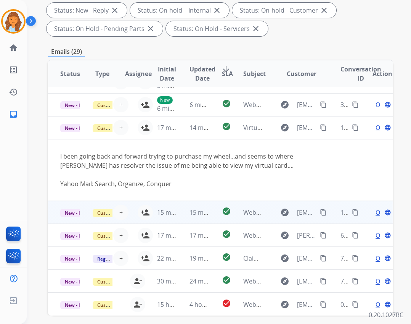
click at [253, 219] on td "Webform from [EMAIL_ADDRESS][DOMAIN_NAME] on [DATE]" at bounding box center [247, 212] width 32 height 23
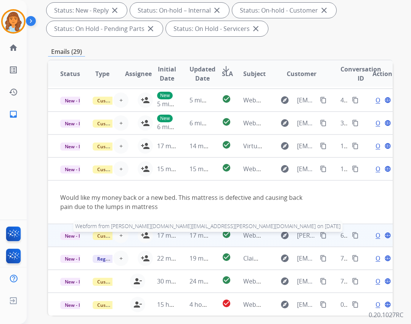
click at [248, 240] on td "Webform from [PERSON_NAME][DOMAIN_NAME][EMAIL_ADDRESS][PERSON_NAME][DOMAIN_NAME…" at bounding box center [247, 235] width 32 height 23
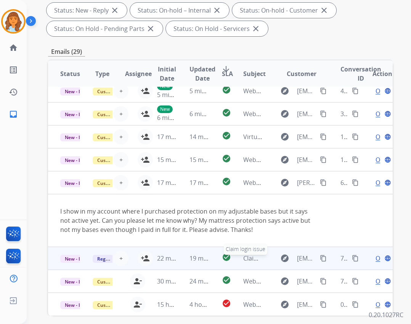
click at [243, 260] on span "Claim login issue" at bounding box center [267, 258] width 48 height 8
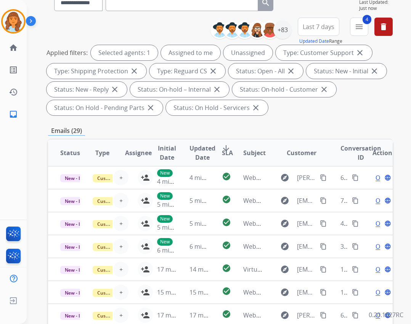
scroll to position [0, 0]
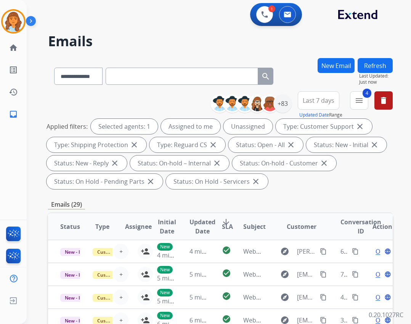
click at [145, 77] on input "text" at bounding box center [182, 76] width 153 height 17
click at [347, 66] on button "New Email" at bounding box center [336, 65] width 37 height 15
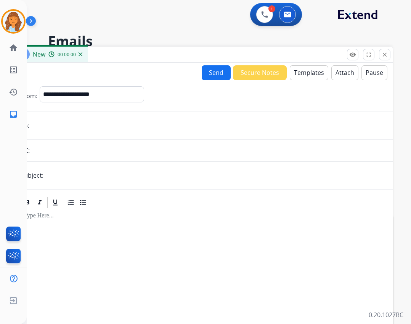
drag, startPoint x: 70, startPoint y: 104, endPoint x: 66, endPoint y: 97, distance: 8.0
click at [70, 103] on div "**********" at bounding box center [92, 95] width 105 height 19
click at [66, 94] on select "**********" at bounding box center [92, 93] width 104 height 15
click at [201, 41] on h2 "Emails" at bounding box center [220, 41] width 345 height 15
click at [227, 24] on div "1 Voice Interactions 0 Email Interactions" at bounding box center [214, 15] width 357 height 24
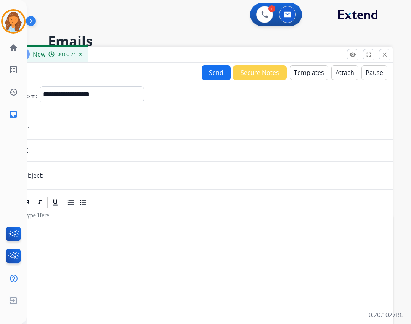
click at [386, 55] on mat-icon "close" at bounding box center [385, 54] width 7 height 7
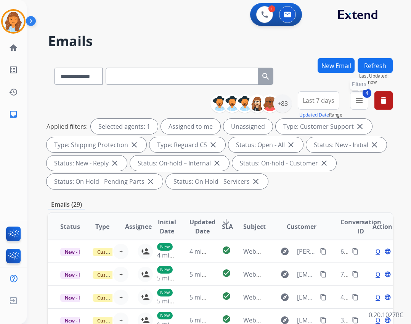
click at [368, 93] on span "4" at bounding box center [367, 93] width 9 height 9
click at [360, 102] on mat-icon "menu" at bounding box center [359, 100] width 9 height 9
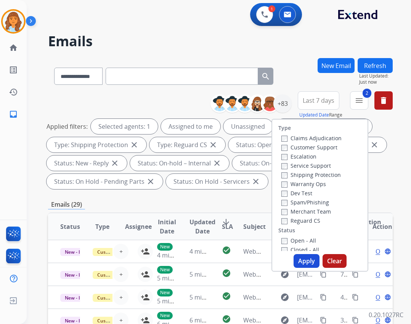
click at [308, 261] on button "Apply" at bounding box center [307, 261] width 26 height 14
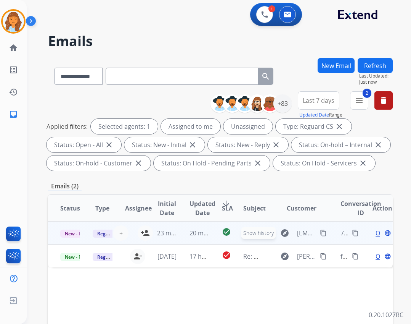
click at [283, 235] on mat-icon "explore" at bounding box center [284, 232] width 9 height 9
type input "**********"
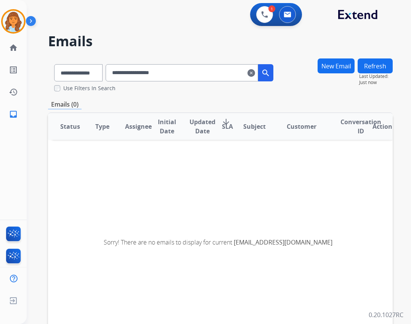
click at [255, 76] on mat-icon "clear" at bounding box center [252, 72] width 8 height 9
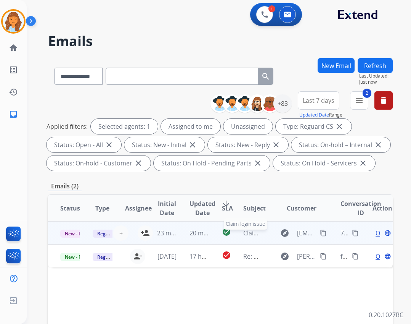
click at [248, 230] on span "Claim login issue" at bounding box center [267, 233] width 48 height 8
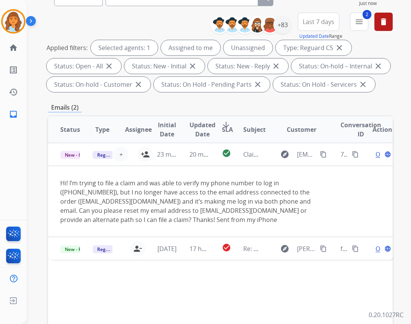
scroll to position [166, 0]
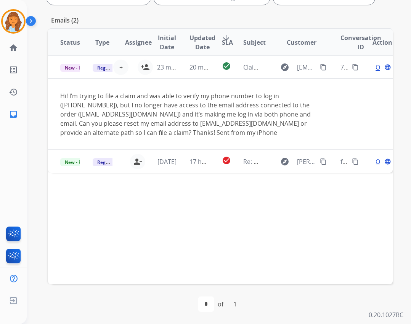
click at [247, 173] on div "Status Type Assignee Initial Date Updated Date arrow_downward SLA Subject Custo…" at bounding box center [220, 156] width 345 height 256
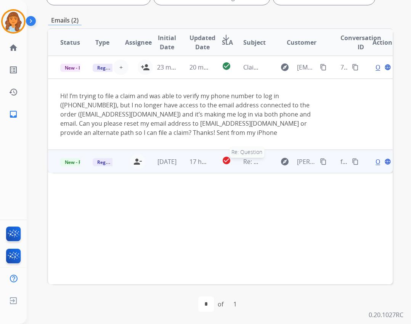
click at [248, 164] on span "Re: Question" at bounding box center [261, 161] width 37 height 8
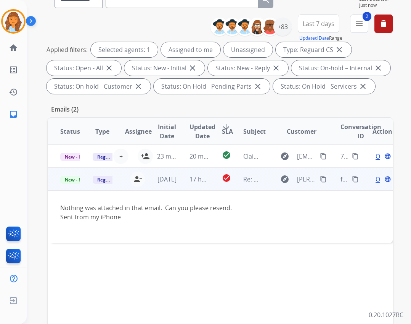
scroll to position [51, 0]
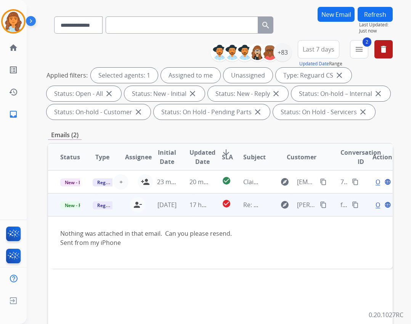
click at [243, 227] on td "Nothing was attached in that email. Can you please resend. Sent from my iPhone" at bounding box center [188, 242] width 280 height 52
click at [243, 206] on span "Re: Question" at bounding box center [261, 204] width 37 height 8
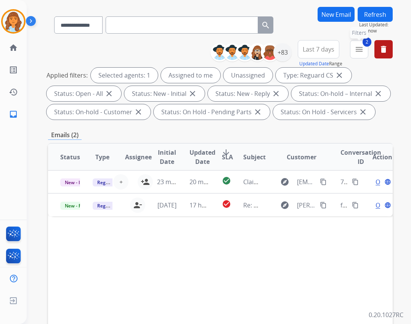
click at [360, 54] on button "2 menu Filters" at bounding box center [359, 49] width 18 height 18
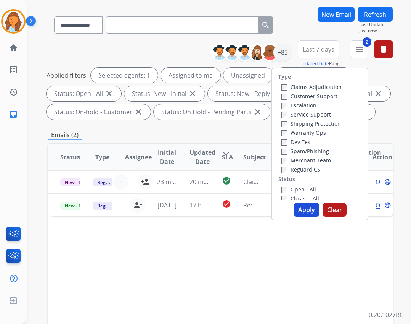
click at [291, 173] on div "Reguard CS" at bounding box center [312, 168] width 60 height 9
click at [291, 167] on label "Reguard CS" at bounding box center [301, 169] width 39 height 7
click at [284, 188] on label "Open - All" at bounding box center [299, 188] width 35 height 7
click at [377, 16] on button "Refresh" at bounding box center [375, 14] width 35 height 15
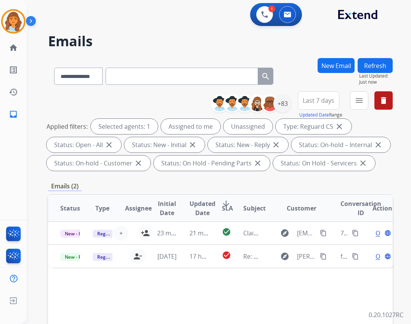
click at [346, 98] on div "**********" at bounding box center [304, 104] width 177 height 27
click at [353, 97] on button "menu Filters" at bounding box center [359, 100] width 18 height 18
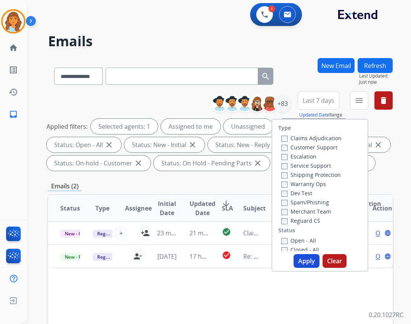
click at [303, 146] on label "Customer Support" at bounding box center [310, 146] width 56 height 7
click at [311, 178] on label "Shipping Protection" at bounding box center [312, 174] width 60 height 7
click at [306, 218] on label "Reguard CS" at bounding box center [301, 220] width 39 height 7
click at [292, 239] on label "Open - All" at bounding box center [299, 240] width 35 height 7
click at [297, 258] on button "Apply" at bounding box center [307, 261] width 26 height 14
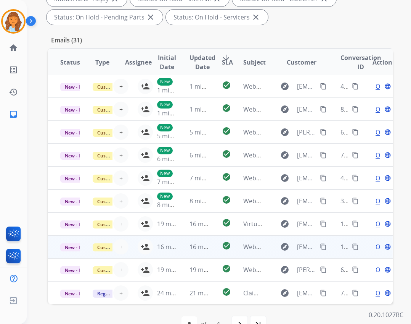
scroll to position [184, 0]
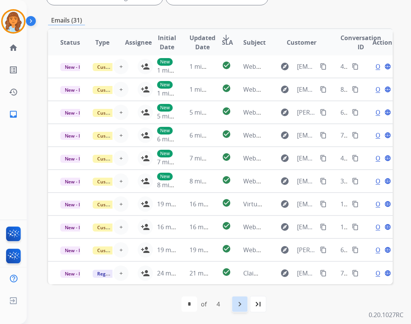
click at [237, 301] on mat-icon "navigate_next" at bounding box center [239, 303] width 9 height 9
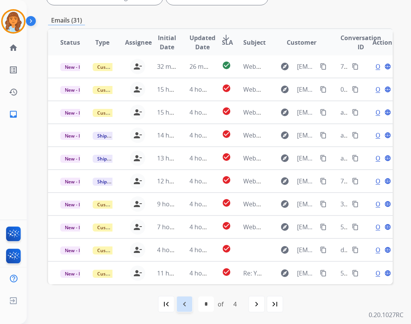
click at [178, 301] on div "navigate_before" at bounding box center [184, 303] width 17 height 17
select select "*"
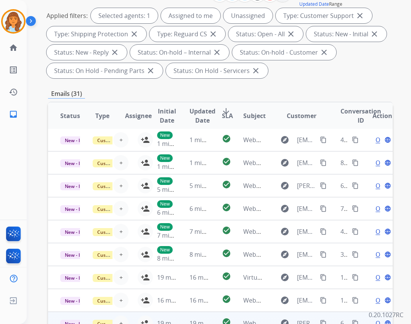
scroll to position [153, 0]
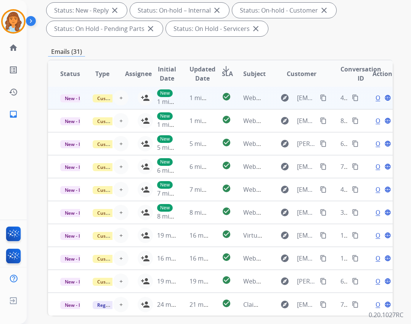
click at [267, 97] on td "explore [EMAIL_ADDRESS][DOMAIN_NAME] content_copy" at bounding box center [296, 97] width 65 height 23
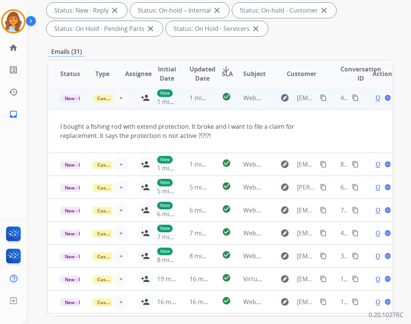
scroll to position [0, 0]
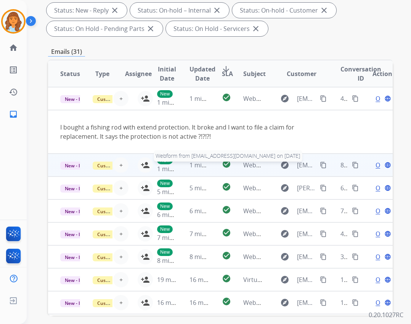
click at [253, 167] on span "Webform from [EMAIL_ADDRESS][DOMAIN_NAME] on [DATE]" at bounding box center [329, 165] width 173 height 8
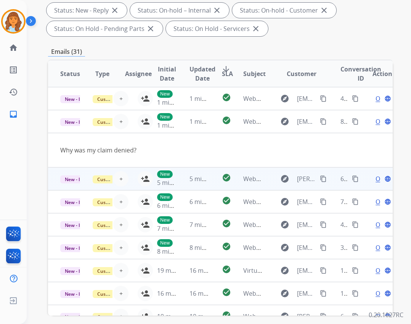
scroll to position [23, 0]
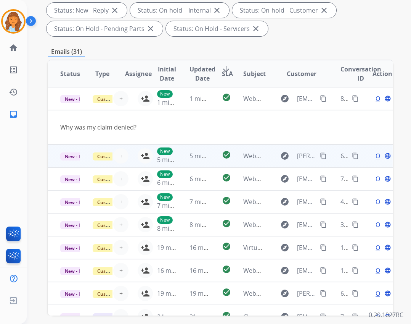
click at [257, 162] on td "Webform from [PERSON_NAME][EMAIL_ADDRESS][DOMAIN_NAME] on [DATE]" at bounding box center [247, 155] width 32 height 23
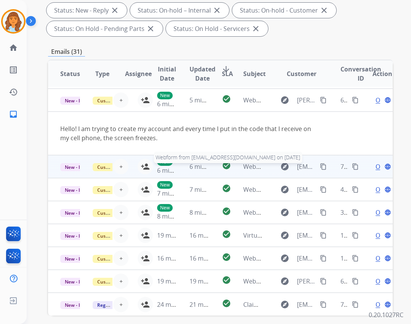
click at [256, 168] on span "Webform from [EMAIL_ADDRESS][DOMAIN_NAME] on [DATE]" at bounding box center [329, 166] width 173 height 8
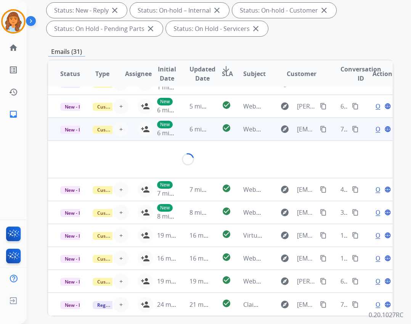
scroll to position [44, 0]
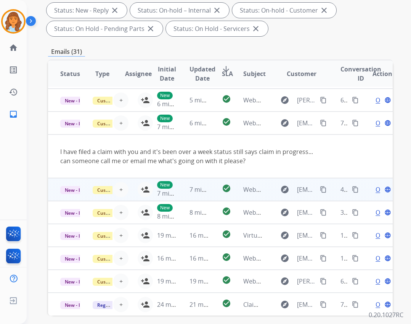
click at [248, 182] on td "Webform from [EMAIL_ADDRESS][DOMAIN_NAME] on [DATE]" at bounding box center [247, 189] width 32 height 23
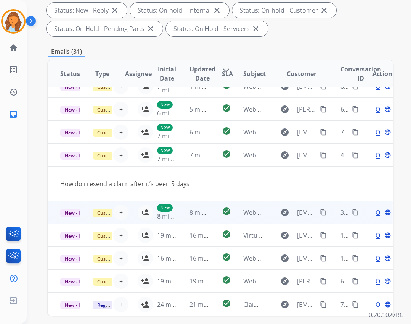
click at [243, 206] on td "Webform from [EMAIL_ADDRESS][DOMAIN_NAME] on [DATE]" at bounding box center [247, 212] width 32 height 23
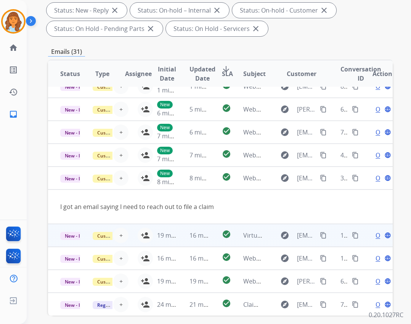
click at [242, 226] on td "Virtual card excalation" at bounding box center [247, 235] width 32 height 23
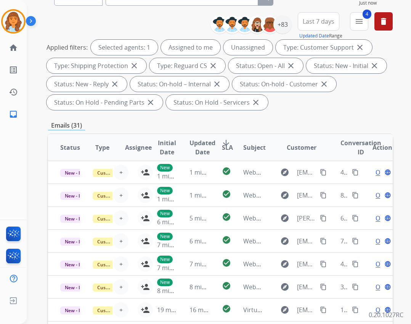
scroll to position [0, 0]
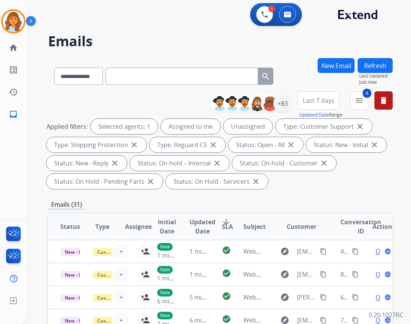
click at [372, 68] on button "Refresh" at bounding box center [375, 65] width 35 height 15
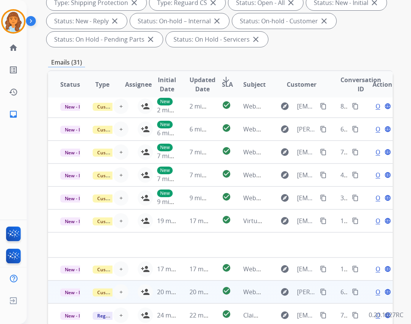
scroll to position [184, 0]
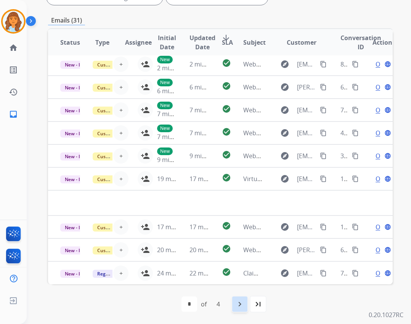
click at [244, 303] on mat-icon "navigate_next" at bounding box center [239, 303] width 9 height 9
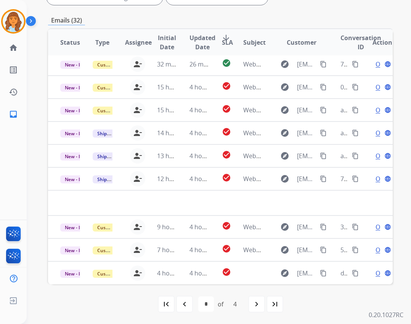
click at [186, 309] on div "navigate_before" at bounding box center [184, 303] width 17 height 17
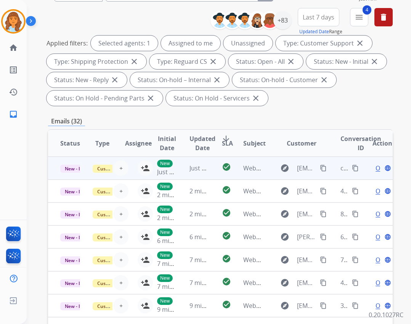
scroll to position [0, 0]
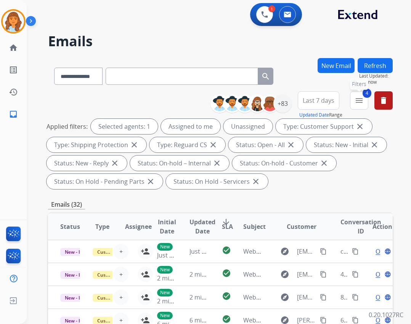
click at [362, 95] on button "4 menu Filters" at bounding box center [359, 100] width 18 height 18
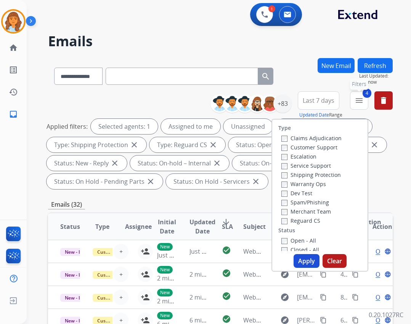
click at [357, 99] on mat-icon "menu" at bounding box center [359, 100] width 9 height 9
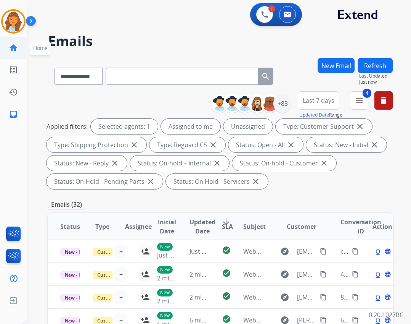
click at [11, 50] on mat-icon "home" at bounding box center [13, 47] width 9 height 9
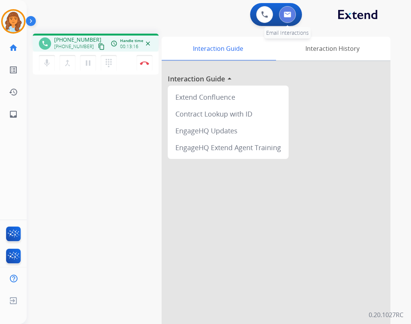
click at [286, 13] on img at bounding box center [288, 14] width 8 height 6
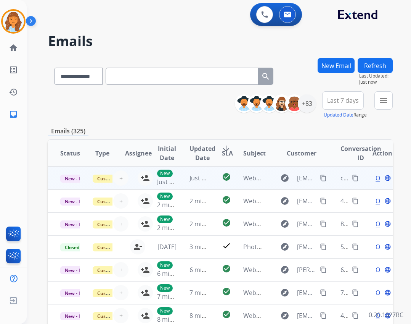
scroll to position [1, 0]
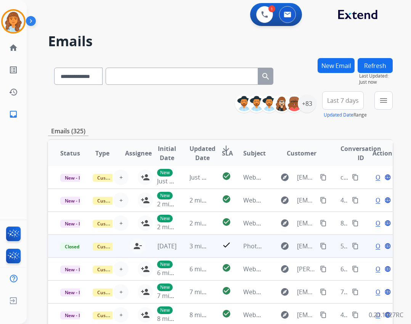
click at [320, 248] on mat-icon "content_copy" at bounding box center [323, 245] width 7 height 7
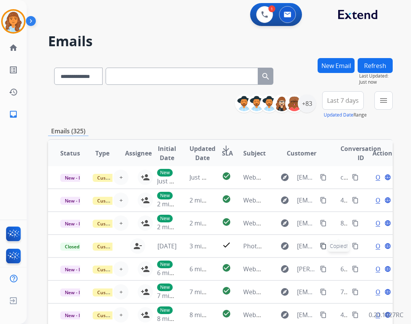
click at [212, 76] on input "text" at bounding box center [182, 76] width 153 height 17
click at [98, 77] on select "**********" at bounding box center [78, 76] width 48 height 17
select select "**********"
click at [54, 68] on select "**********" at bounding box center [78, 76] width 48 height 17
paste input "**********"
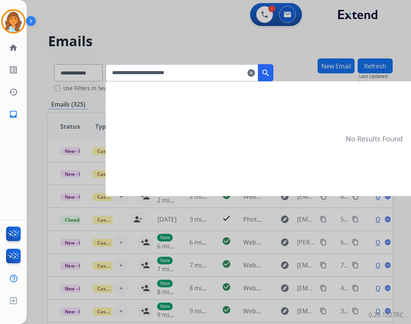
type input "**********"
click at [270, 75] on mat-icon "search" at bounding box center [265, 72] width 9 height 9
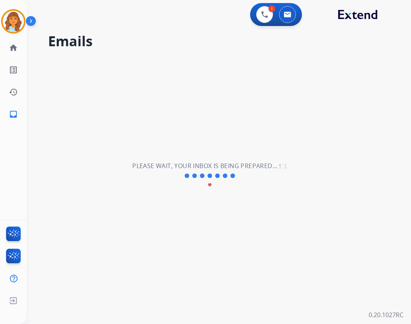
scroll to position [0, 0]
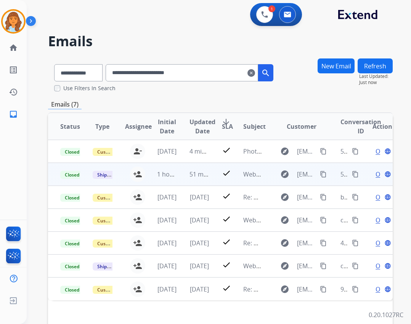
click at [210, 175] on td "check" at bounding box center [221, 174] width 22 height 23
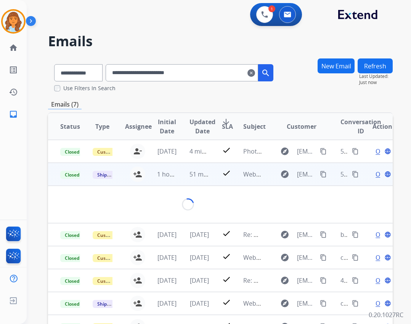
scroll to position [17, 0]
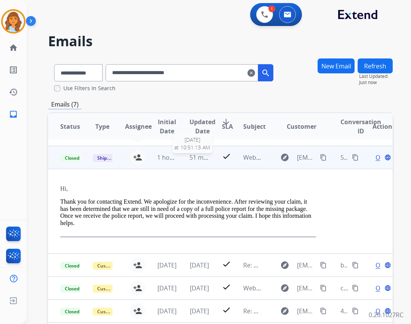
click at [201, 161] on span "51 minutes ago" at bounding box center [212, 157] width 44 height 8
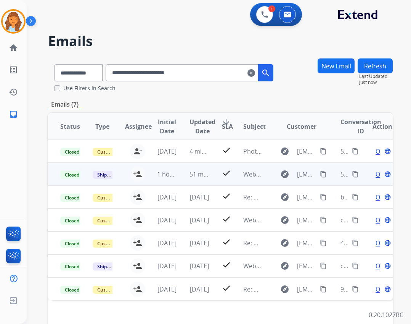
scroll to position [0, 0]
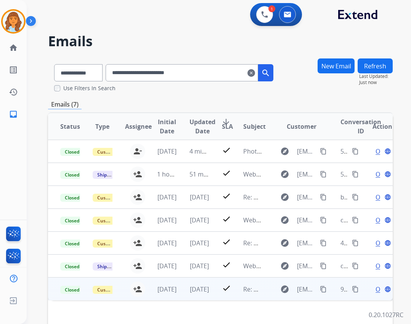
click at [265, 295] on td "explore [EMAIL_ADDRESS][DOMAIN_NAME] content_copy" at bounding box center [296, 288] width 65 height 23
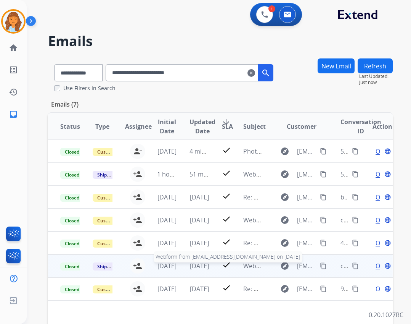
click at [254, 269] on span "Webform from [EMAIL_ADDRESS][DOMAIN_NAME] on [DATE]" at bounding box center [329, 265] width 173 height 8
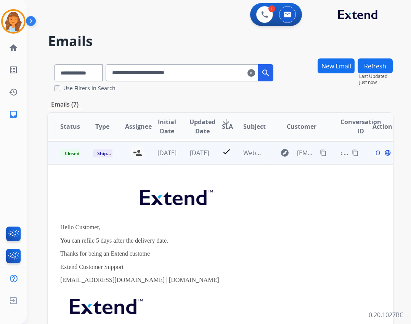
click at [245, 246] on div "Hello Customer, You can refile 5 days after the delivery date. Thanks for being…" at bounding box center [188, 272] width 256 height 184
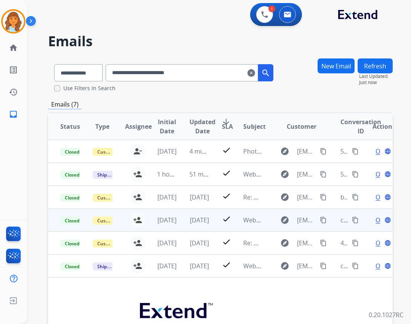
click at [243, 230] on td "Webform from [EMAIL_ADDRESS][DOMAIN_NAME] on [DATE]" at bounding box center [247, 219] width 32 height 23
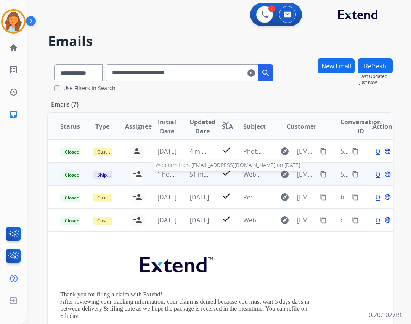
click at [246, 174] on span "Webform from [EMAIL_ADDRESS][DOMAIN_NAME] on [DATE]" at bounding box center [329, 174] width 173 height 8
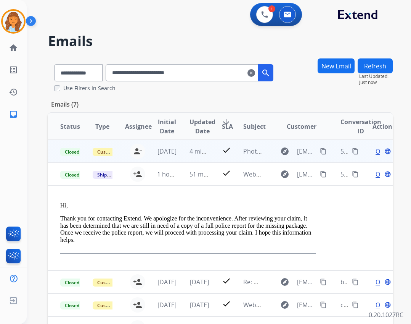
click at [255, 158] on td "Photos required for your Extend claim" at bounding box center [247, 151] width 32 height 23
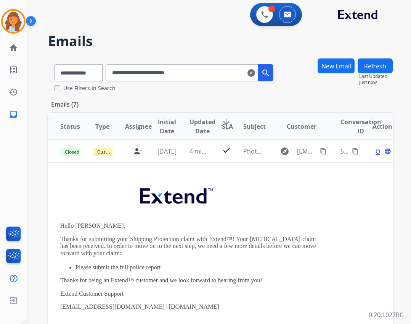
click at [255, 70] on mat-icon "clear" at bounding box center [252, 72] width 8 height 9
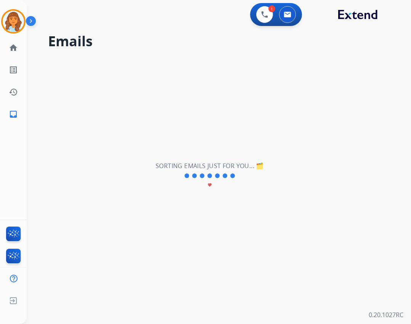
select select "**********"
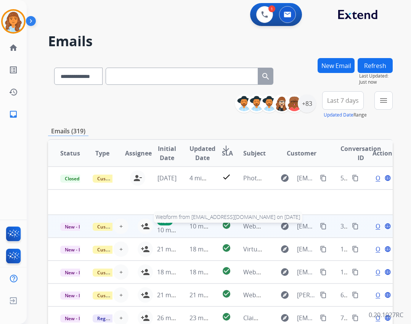
click at [252, 223] on span "Webform from [EMAIL_ADDRESS][DOMAIN_NAME] on [DATE]" at bounding box center [329, 226] width 173 height 8
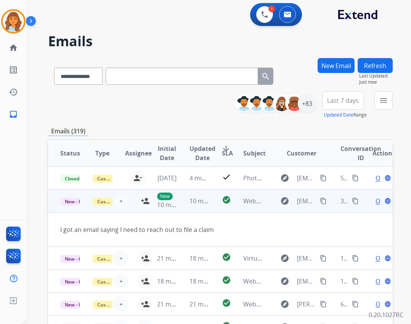
scroll to position [23, 0]
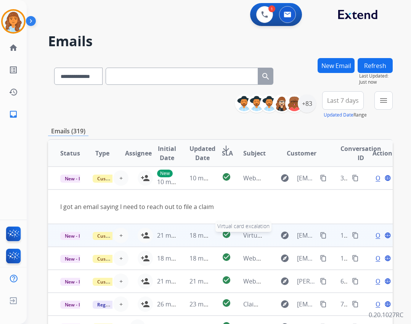
click at [251, 234] on span "Virtual card excalation" at bounding box center [275, 235] width 64 height 8
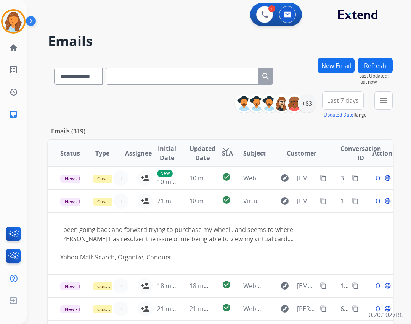
scroll to position [46, 0]
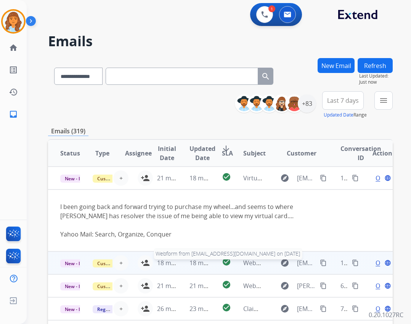
click at [247, 261] on span "Webform from [EMAIL_ADDRESS][DOMAIN_NAME] on [DATE]" at bounding box center [329, 262] width 173 height 8
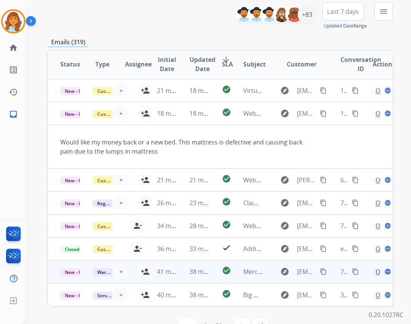
scroll to position [111, 0]
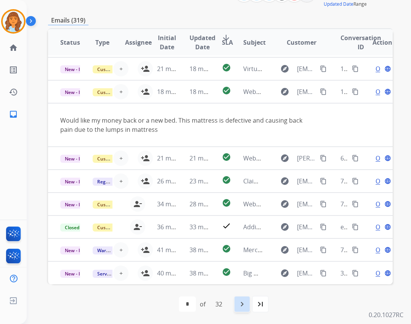
click at [241, 300] on mat-icon "navigate_next" at bounding box center [242, 303] width 9 height 9
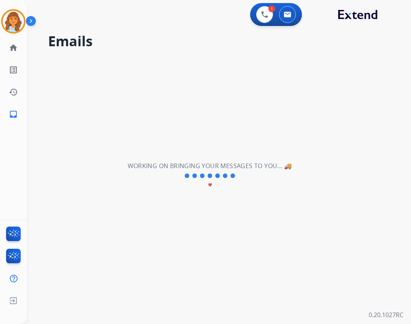
scroll to position [26, 0]
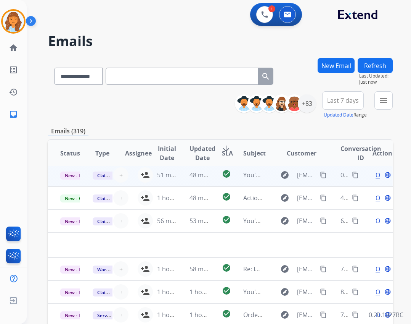
click at [245, 181] on td "You've been assigned a new service order: e51b4aaf-6b9d-4fda-b832-4c3a4e21b808" at bounding box center [247, 174] width 32 height 23
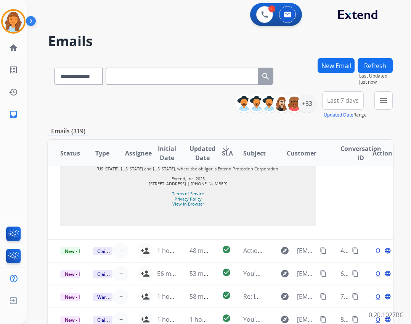
scroll to position [916, 0]
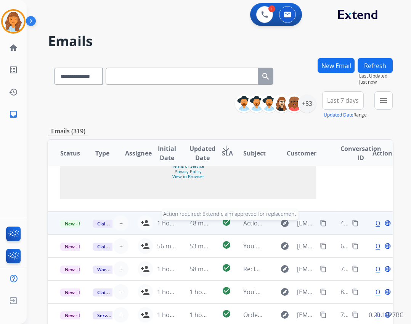
click at [243, 222] on span "Action required: Extend claim approved for replacement" at bounding box center [324, 223] width 162 height 8
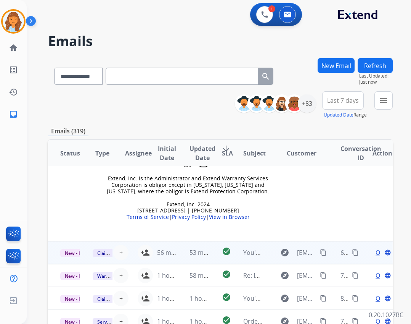
click at [264, 241] on td "explore [EMAIL_ADDRESS][DOMAIN_NAME] content_copy" at bounding box center [296, 252] width 65 height 23
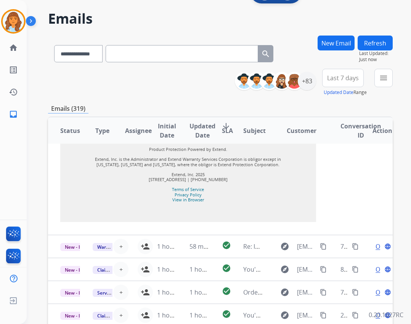
scroll to position [111, 0]
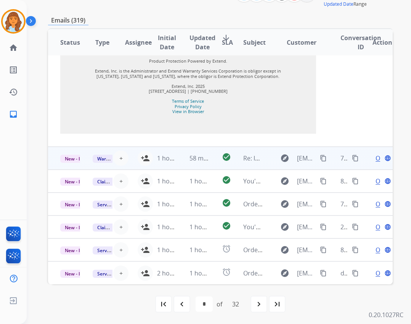
click at [264, 159] on td "explore [EMAIL_ADDRESS][DOMAIN_NAME] content_copy" at bounding box center [296, 158] width 65 height 23
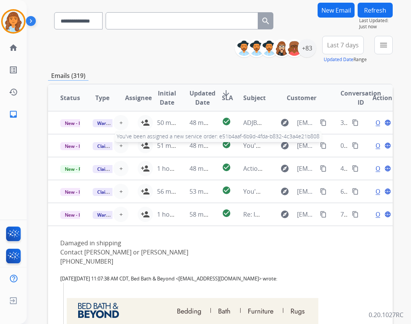
scroll to position [0, 0]
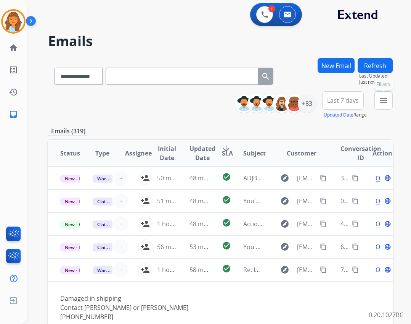
click at [378, 101] on button "menu Filters" at bounding box center [384, 100] width 18 height 18
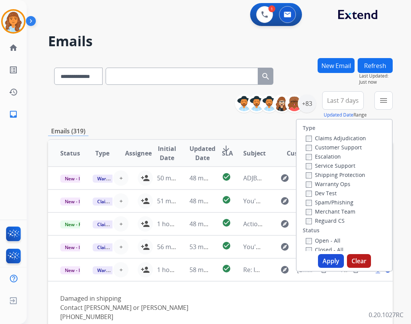
click at [320, 221] on label "Reguard CS" at bounding box center [325, 220] width 39 height 7
click at [312, 243] on label "Open - All" at bounding box center [323, 240] width 35 height 7
click at [325, 263] on button "Apply" at bounding box center [331, 261] width 26 height 14
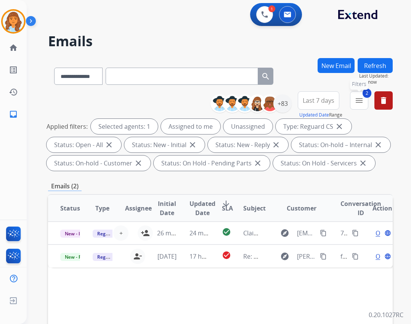
click at [356, 98] on mat-icon "menu" at bounding box center [359, 100] width 9 height 9
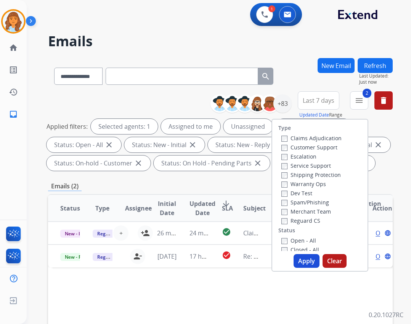
click at [301, 147] on label "Customer Support" at bounding box center [310, 146] width 56 height 7
click at [315, 259] on button "Apply" at bounding box center [307, 261] width 26 height 14
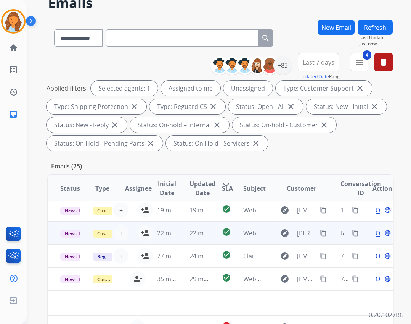
scroll to position [184, 0]
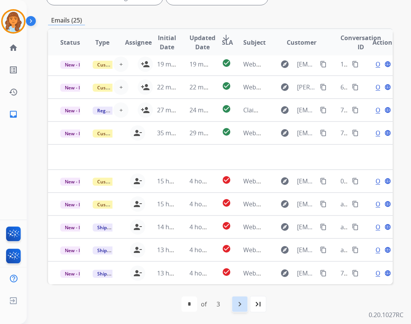
click at [240, 306] on mat-icon "navigate_next" at bounding box center [239, 303] width 9 height 9
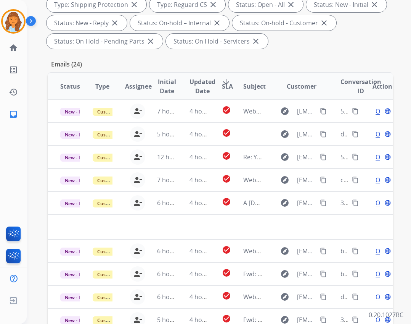
scroll to position [0, 0]
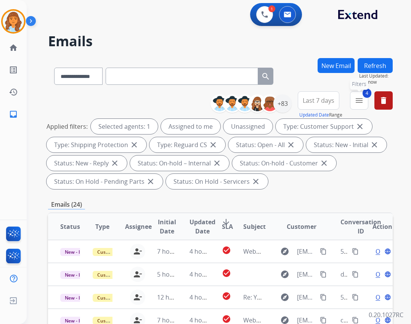
click at [355, 95] on button "4 menu Filters" at bounding box center [359, 100] width 18 height 18
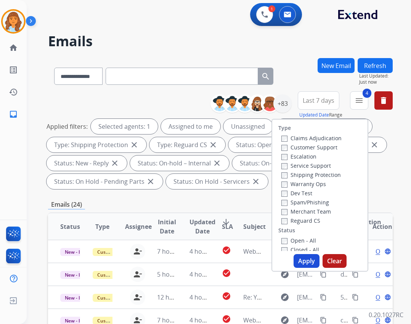
click at [185, 98] on div "**********" at bounding box center [220, 141] width 345 height 101
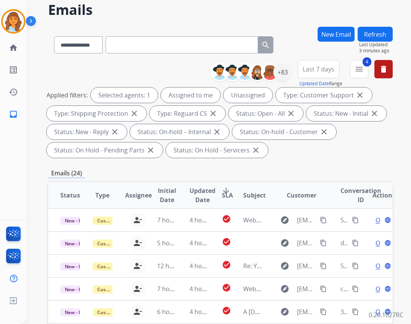
scroll to position [38, 0]
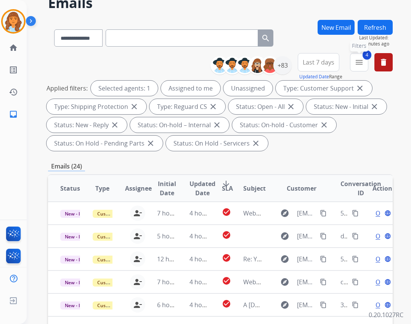
click at [358, 64] on mat-icon "menu" at bounding box center [359, 62] width 9 height 9
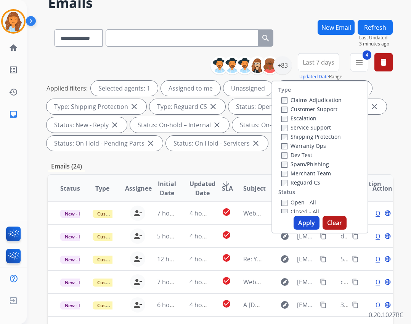
click at [255, 167] on div "Emails (24)" at bounding box center [220, 166] width 345 height 10
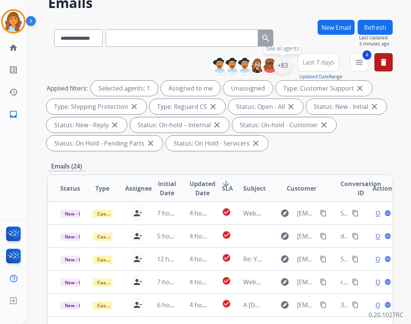
click at [283, 71] on div "+83" at bounding box center [283, 65] width 18 height 18
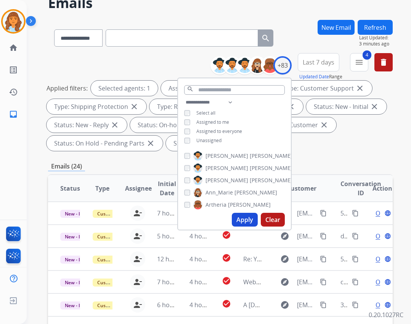
click at [317, 152] on div "**********" at bounding box center [220, 103] width 345 height 101
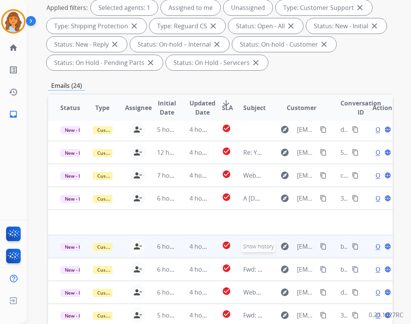
scroll to position [184, 0]
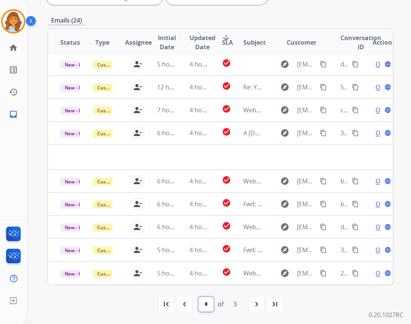
click at [207, 306] on select "* * *" at bounding box center [206, 303] width 16 height 15
click at [193, 308] on div "first_page navigate_before * * * of 3 navigate_next last_page" at bounding box center [220, 303] width 345 height 15
click at [189, 308] on div "navigate_before" at bounding box center [184, 303] width 17 height 17
select select "*"
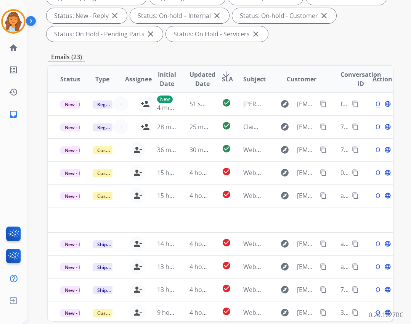
scroll to position [146, 0]
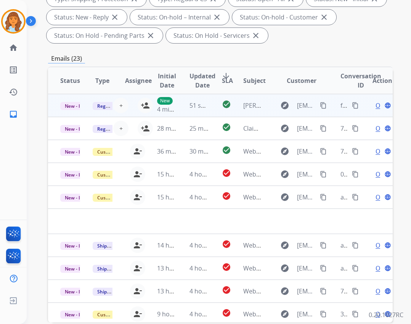
click at [264, 98] on td "explore [EMAIL_ADDRESS][DOMAIN_NAME] content_copy" at bounding box center [296, 105] width 65 height 23
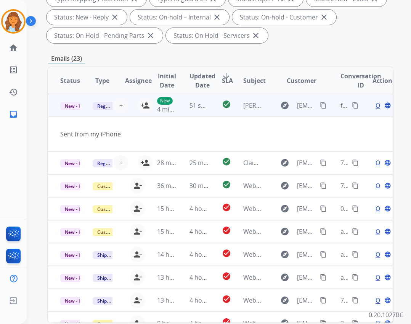
click at [376, 104] on span "Open" at bounding box center [384, 105] width 16 height 9
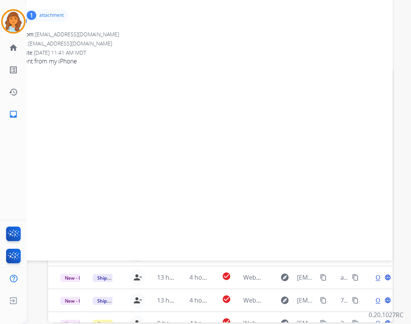
click at [41, 12] on div "1 attachment" at bounding box center [45, 15] width 46 height 12
click at [57, 42] on div at bounding box center [47, 34] width 38 height 27
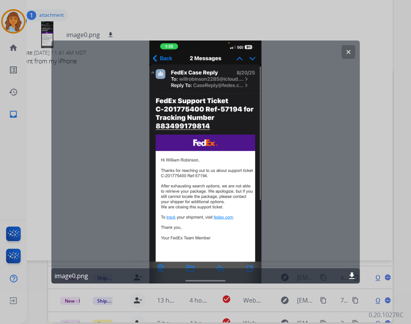
click at [346, 52] on mat-icon "clear" at bounding box center [348, 51] width 7 height 7
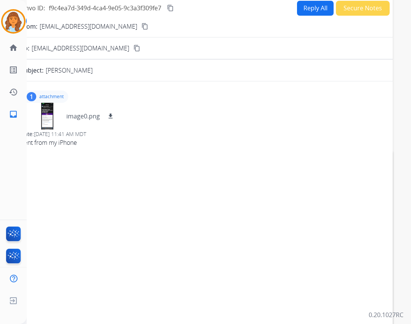
scroll to position [0, 0]
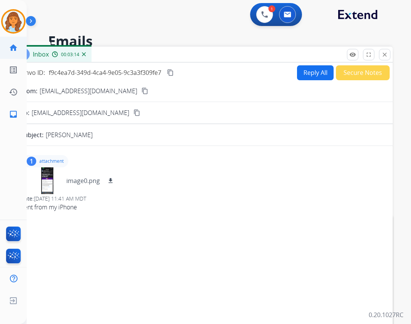
click at [10, 46] on mat-icon "home" at bounding box center [13, 47] width 9 height 9
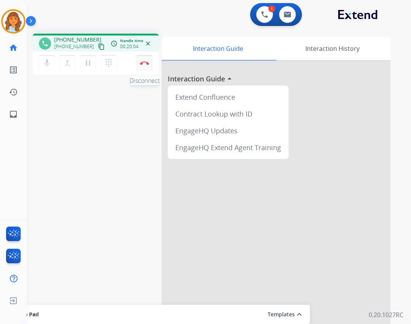
click at [149, 61] on button "Disconnect" at bounding box center [145, 63] width 16 height 16
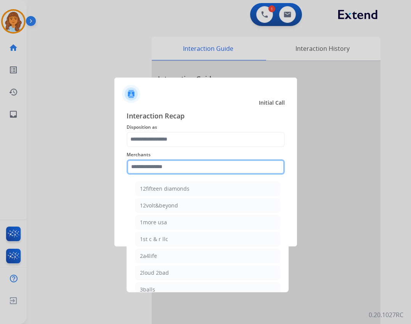
click at [156, 166] on input "text" at bounding box center [206, 166] width 158 height 15
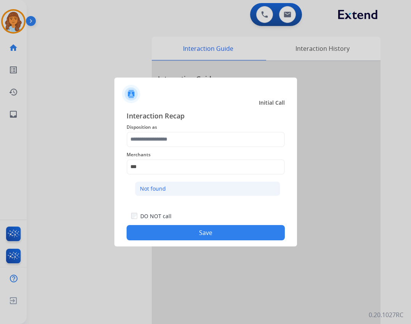
click at [187, 185] on li "Not found" at bounding box center [207, 188] width 145 height 14
type input "*********"
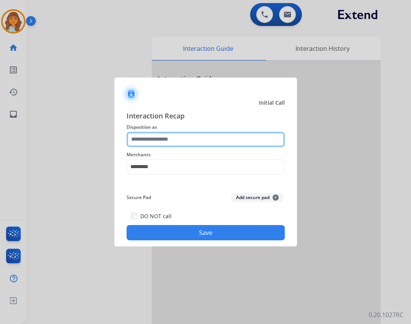
click at [165, 142] on input "text" at bounding box center [206, 139] width 158 height 15
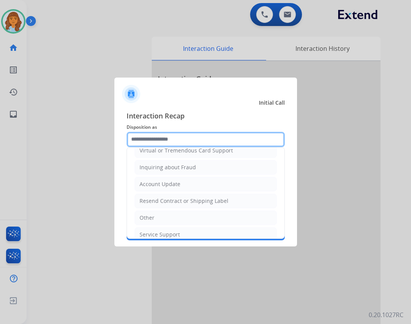
scroll to position [114, 0]
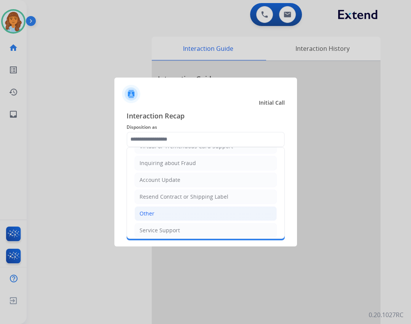
click at [209, 215] on li "Other" at bounding box center [206, 213] width 142 height 14
type input "*****"
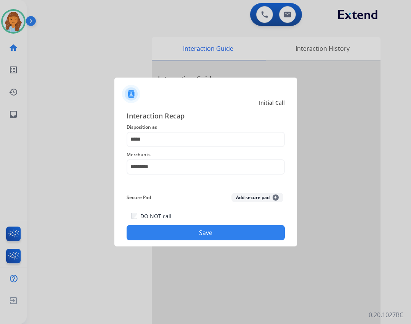
click at [277, 233] on button "Save" at bounding box center [206, 232] width 158 height 15
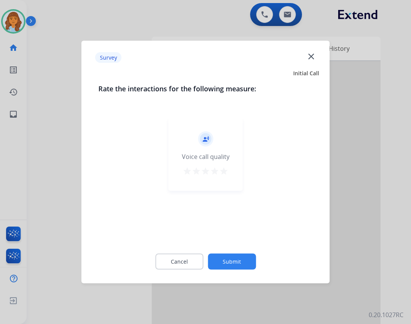
click at [225, 262] on button "Submit" at bounding box center [232, 261] width 48 height 16
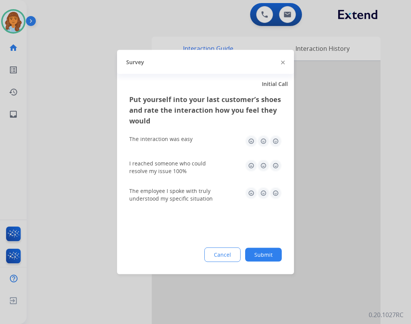
drag, startPoint x: 274, startPoint y: 254, endPoint x: 280, endPoint y: 251, distance: 7.0
click at [274, 253] on button "Submit" at bounding box center [263, 255] width 37 height 14
